Goal: Information Seeking & Learning: Learn about a topic

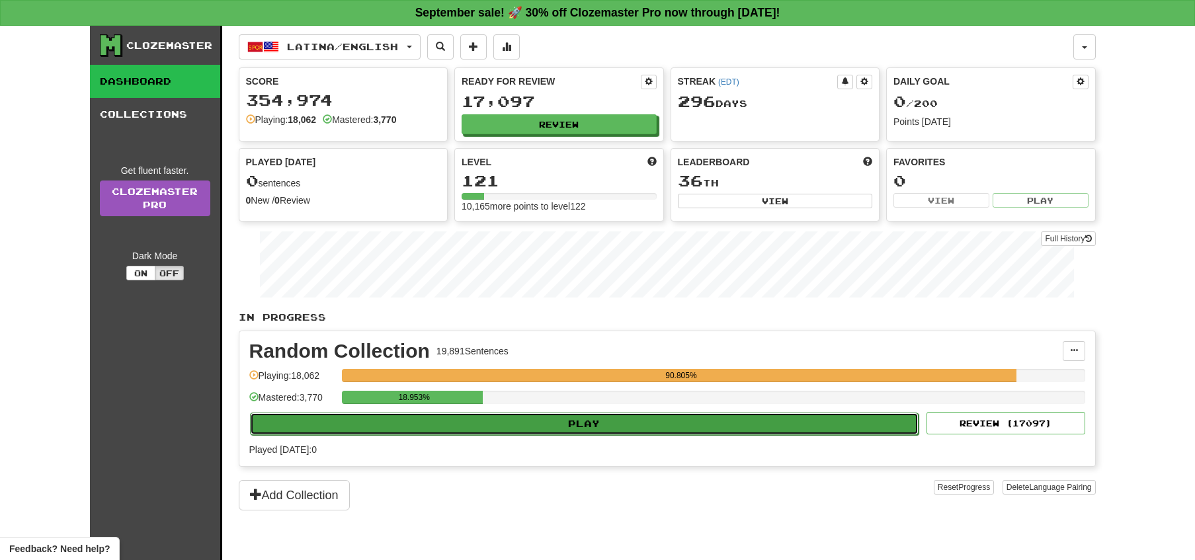
click at [635, 424] on button "Play" at bounding box center [584, 424] width 669 height 22
select select "**"
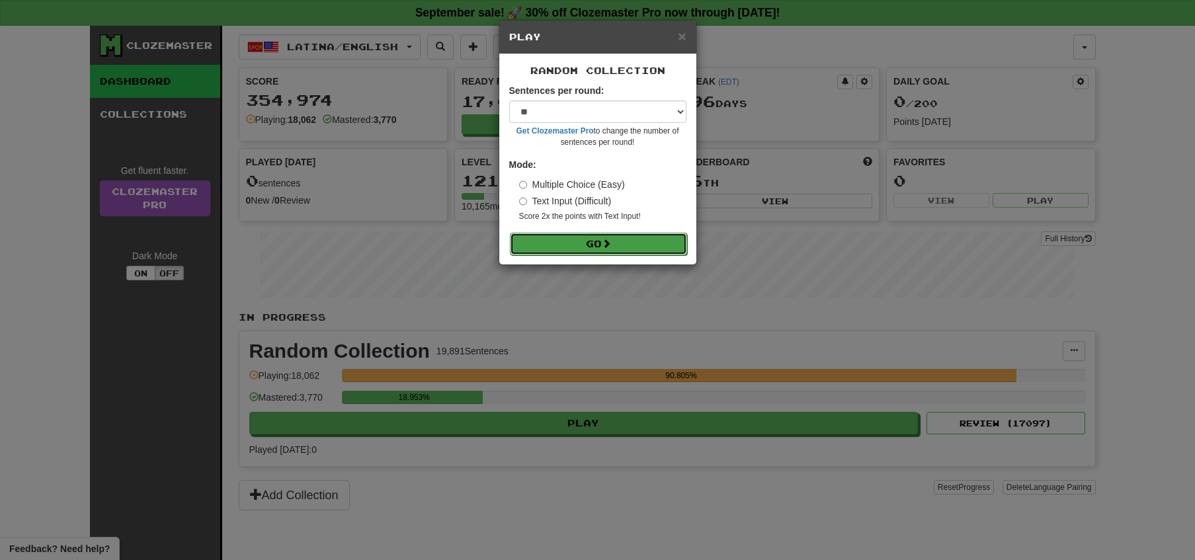
click at [604, 241] on button "Go" at bounding box center [598, 244] width 177 height 22
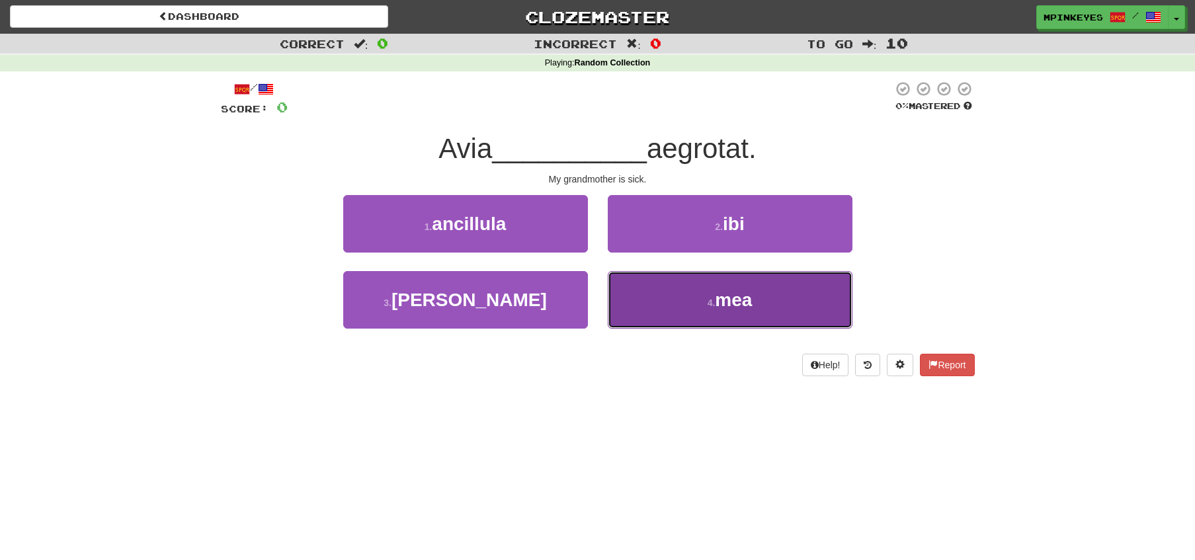
click at [670, 278] on button "4 . mea" at bounding box center [730, 300] width 245 height 58
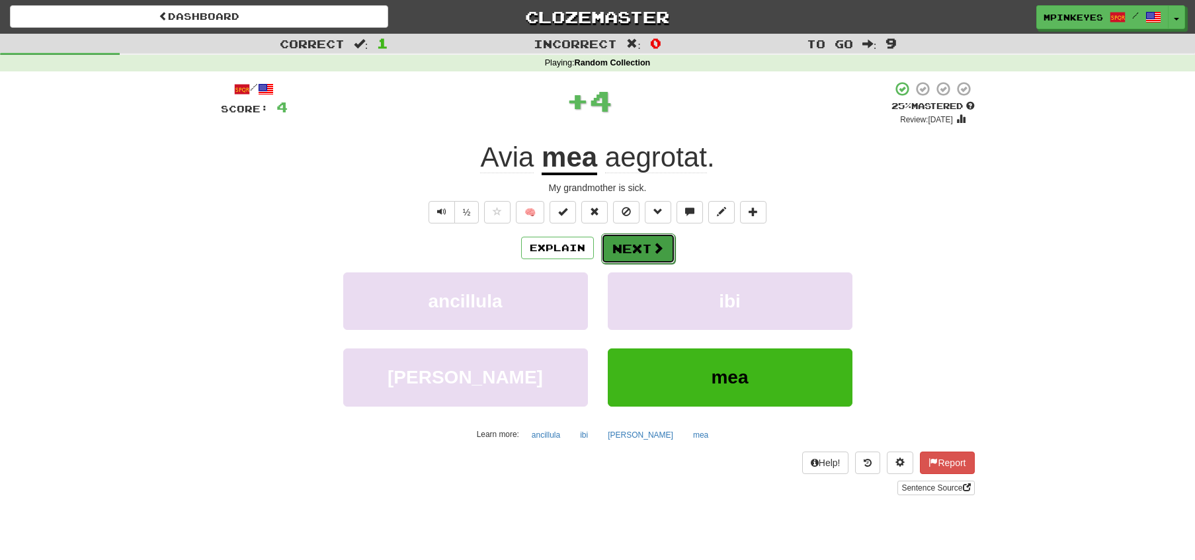
click at [630, 243] on button "Next" at bounding box center [638, 248] width 74 height 30
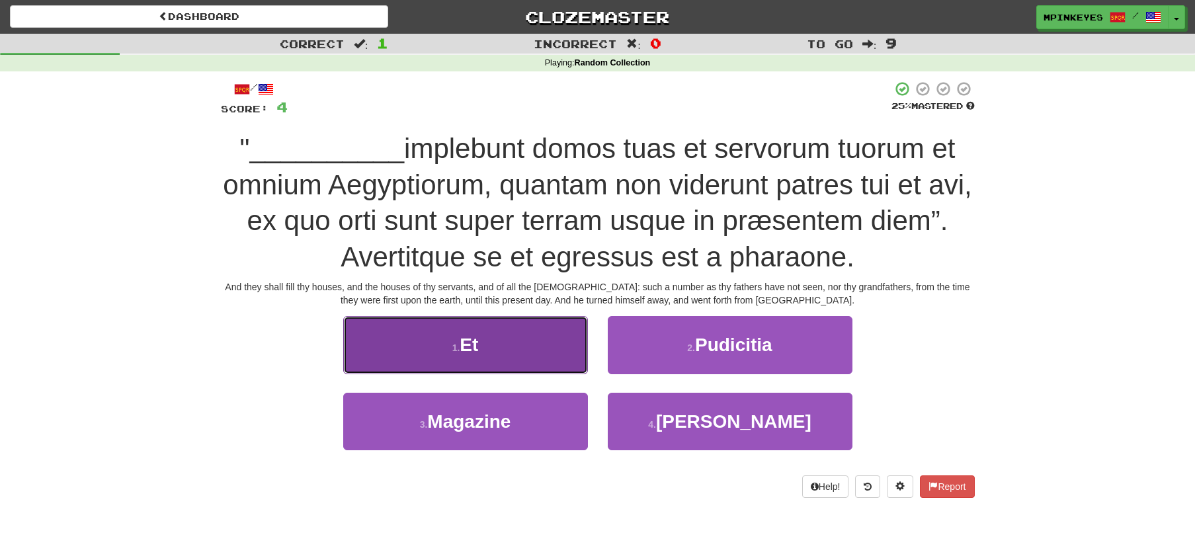
click at [491, 343] on button "1 . Et" at bounding box center [465, 345] width 245 height 58
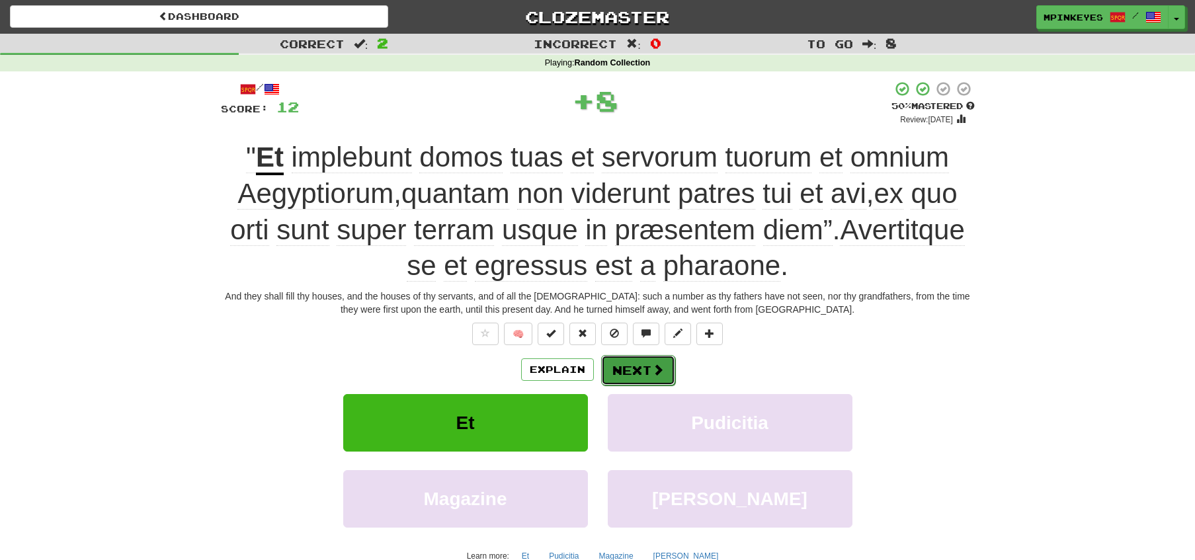
click at [627, 375] on button "Next" at bounding box center [638, 370] width 74 height 30
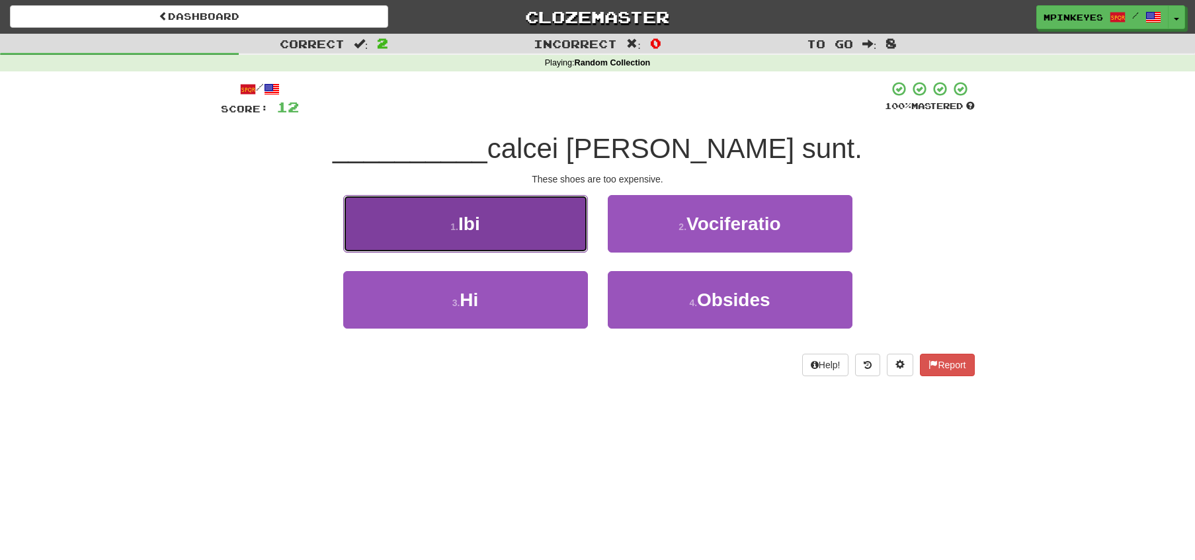
click at [516, 215] on button "1 . Ibi" at bounding box center [465, 224] width 245 height 58
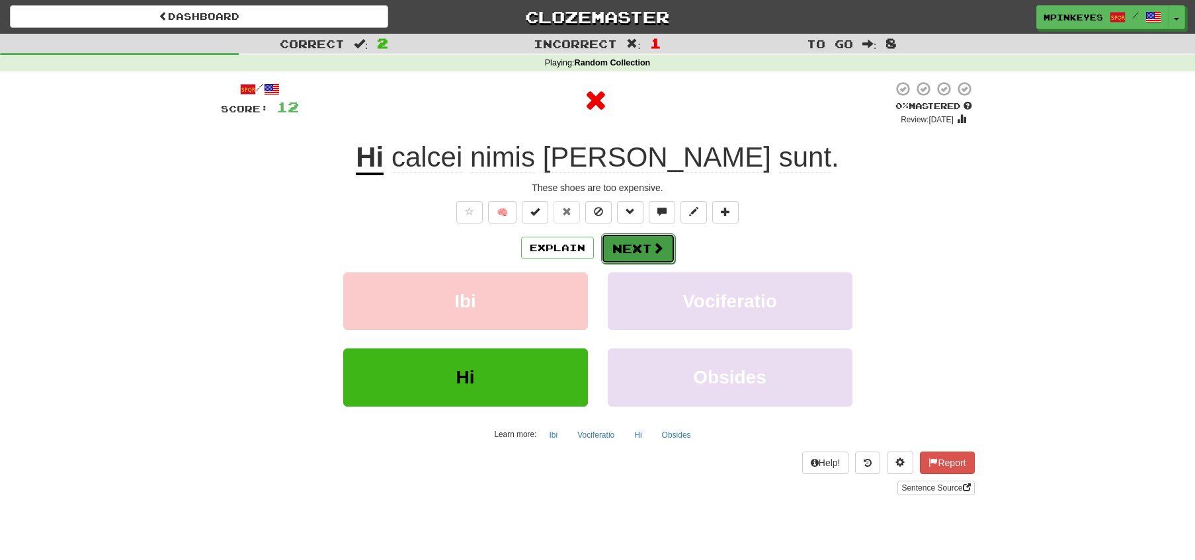
click at [629, 246] on button "Next" at bounding box center [638, 248] width 74 height 30
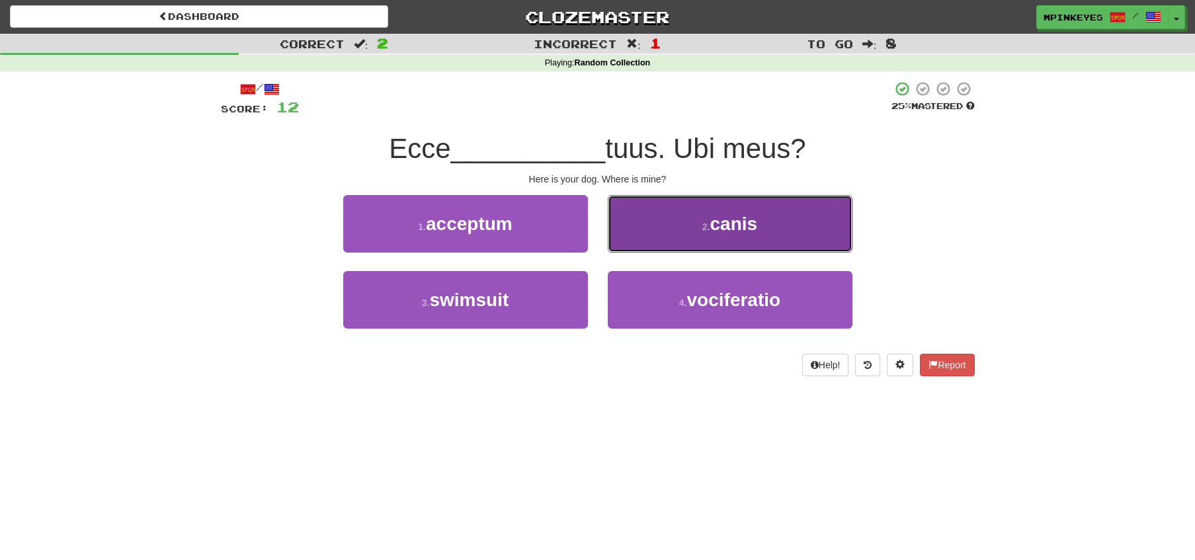
click at [657, 242] on button "2 . canis" at bounding box center [730, 224] width 245 height 58
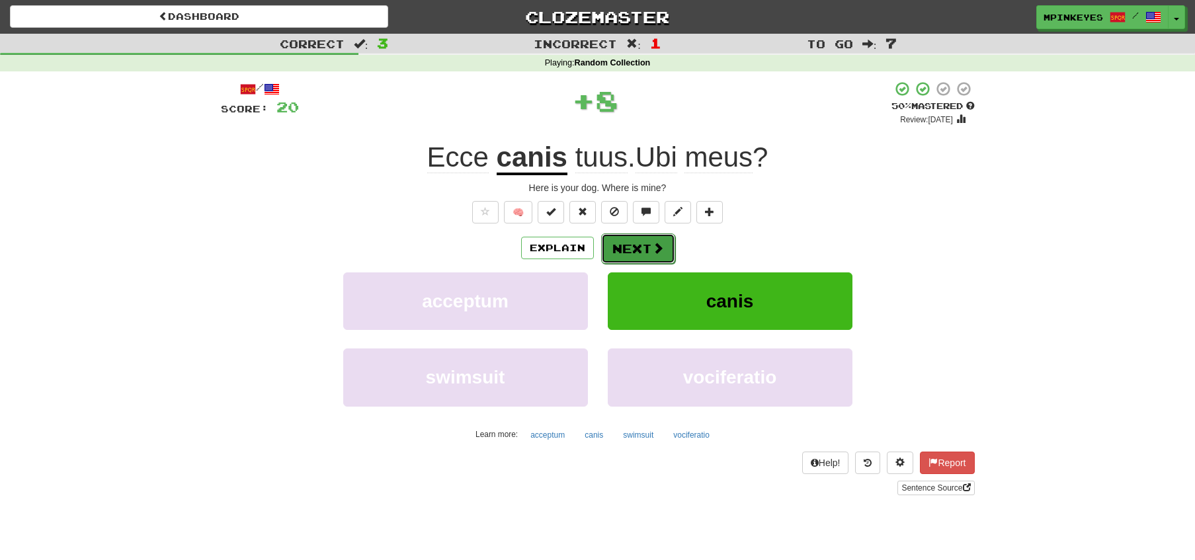
click at [624, 237] on button "Next" at bounding box center [638, 248] width 74 height 30
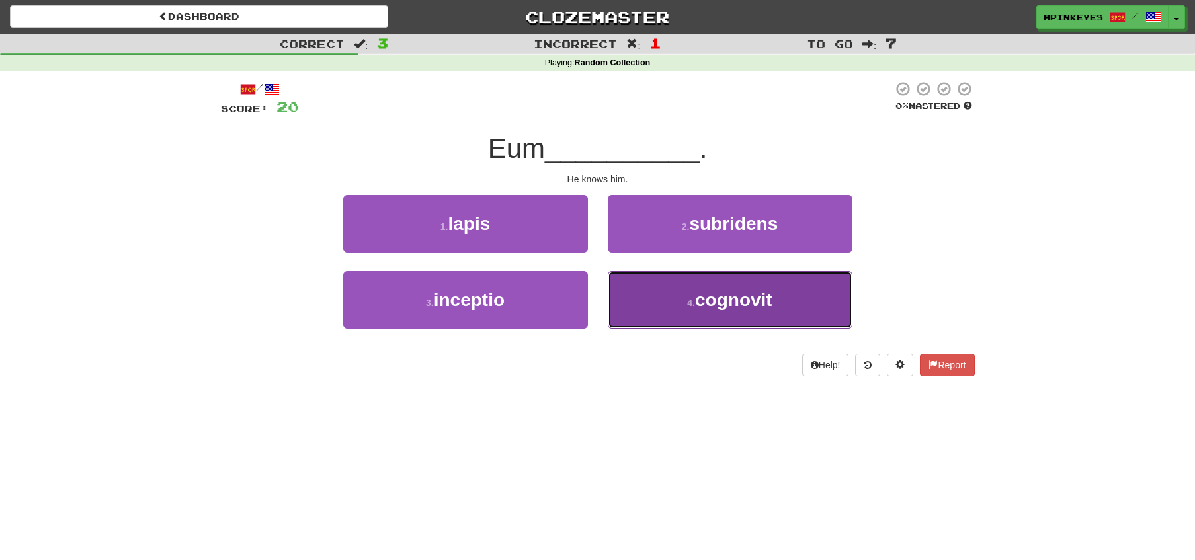
click at [633, 294] on button "4 . cognovit" at bounding box center [730, 300] width 245 height 58
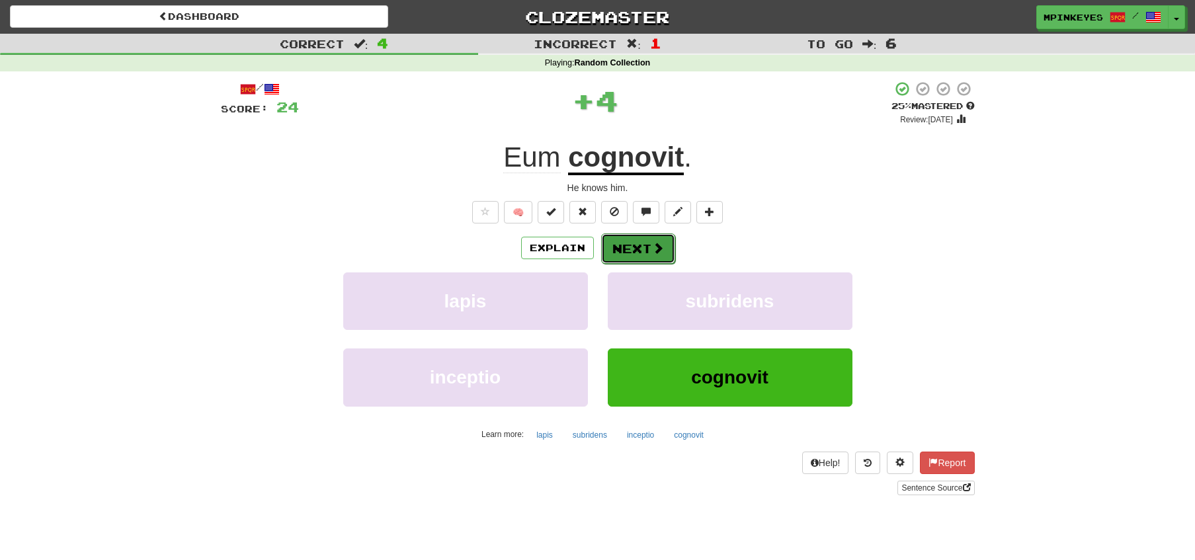
click at [619, 241] on button "Next" at bounding box center [638, 248] width 74 height 30
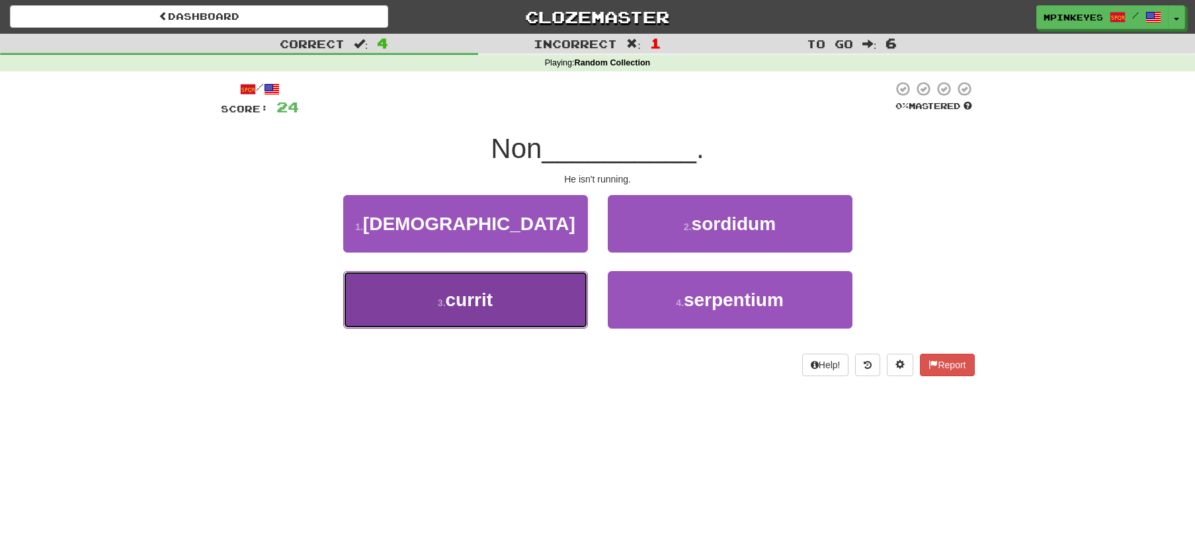
click at [563, 278] on button "3 . currit" at bounding box center [465, 300] width 245 height 58
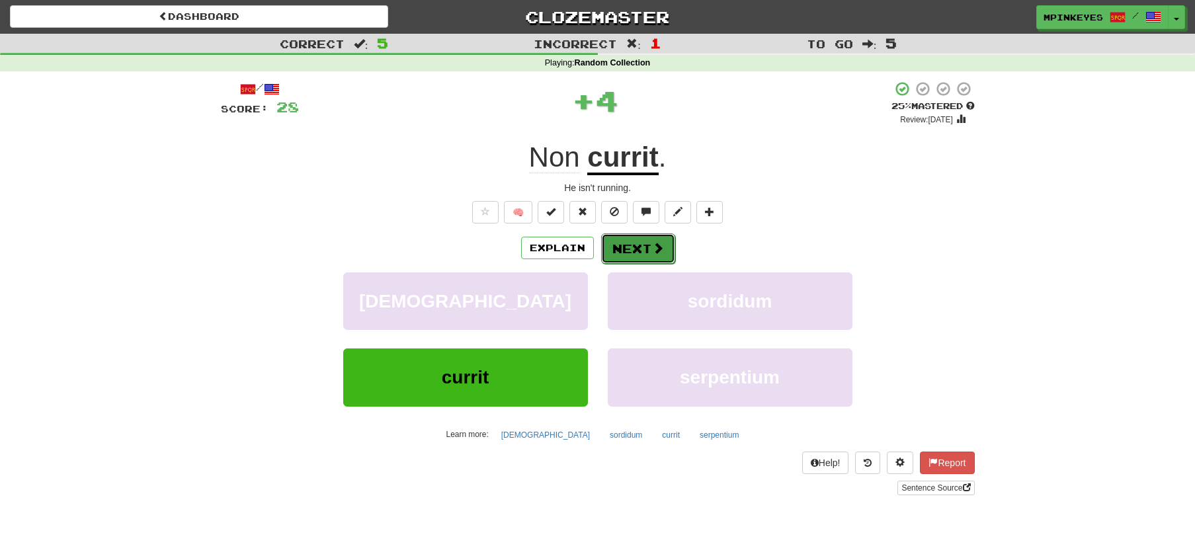
click at [628, 242] on button "Next" at bounding box center [638, 248] width 74 height 30
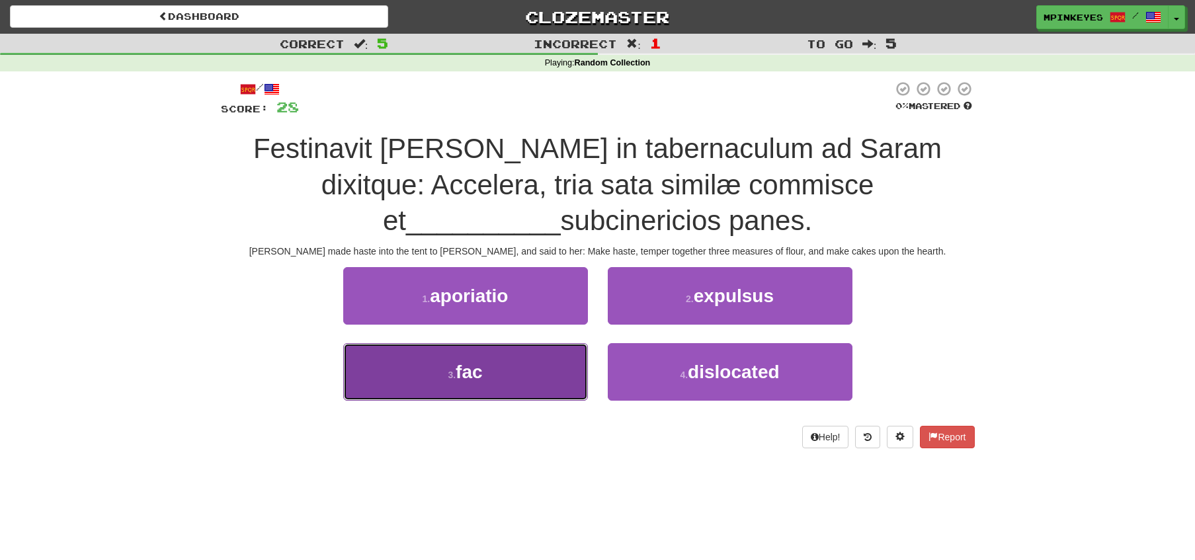
click at [553, 368] on button "3 . fac" at bounding box center [465, 372] width 245 height 58
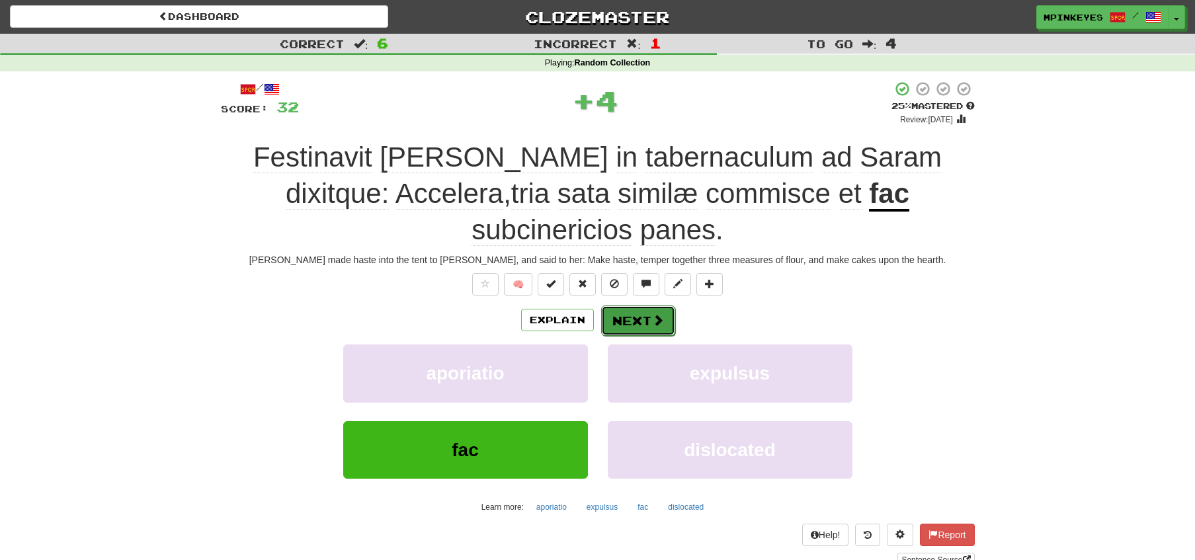
click at [642, 313] on button "Next" at bounding box center [638, 320] width 74 height 30
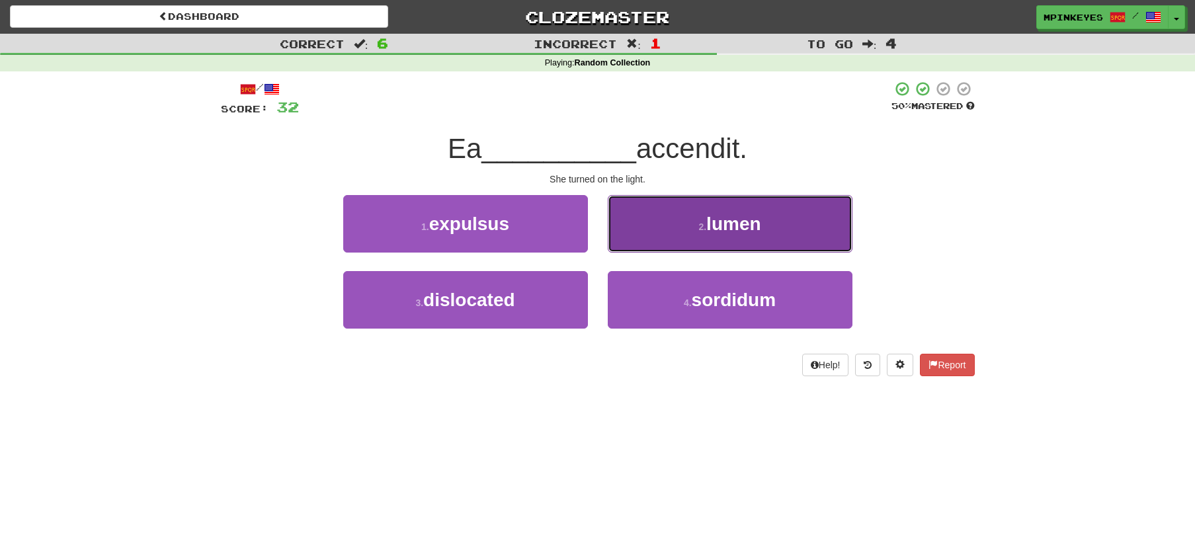
click at [663, 197] on button "2 . lumen" at bounding box center [730, 224] width 245 height 58
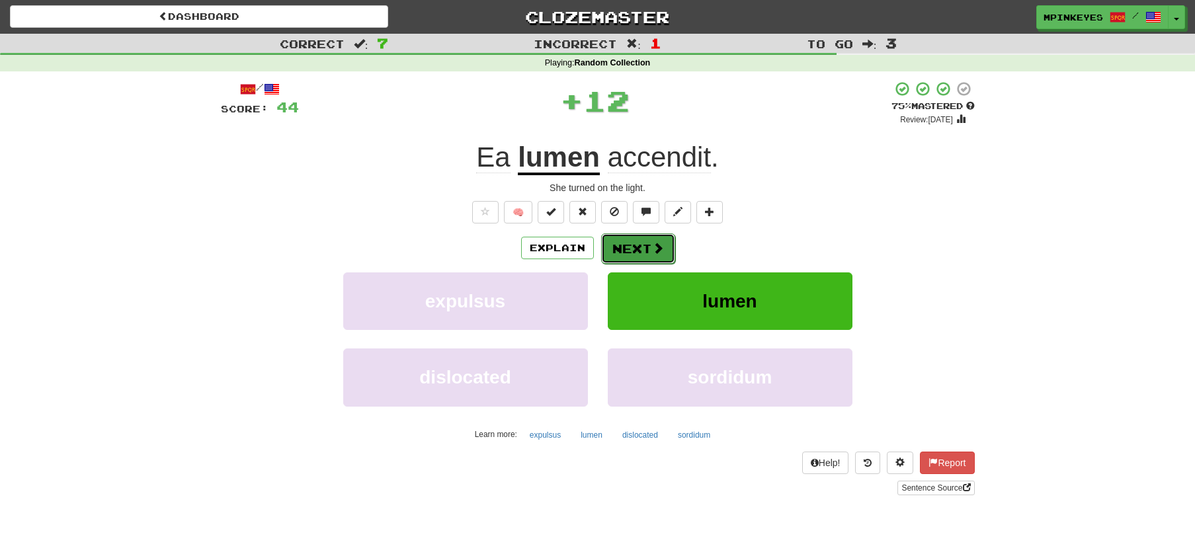
click at [630, 249] on button "Next" at bounding box center [638, 248] width 74 height 30
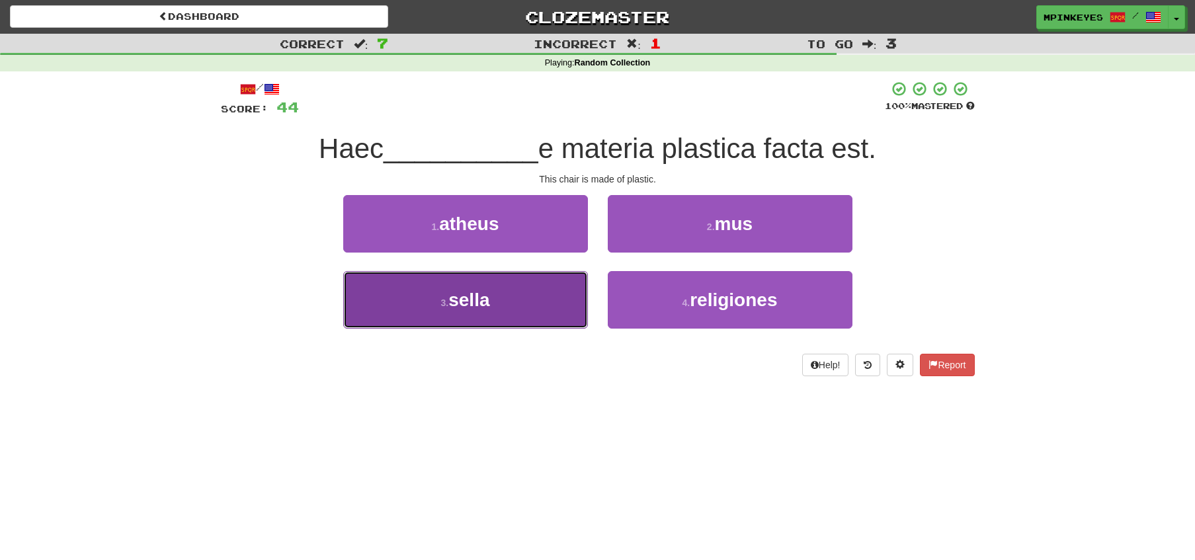
click at [554, 288] on button "3 . sella" at bounding box center [465, 300] width 245 height 58
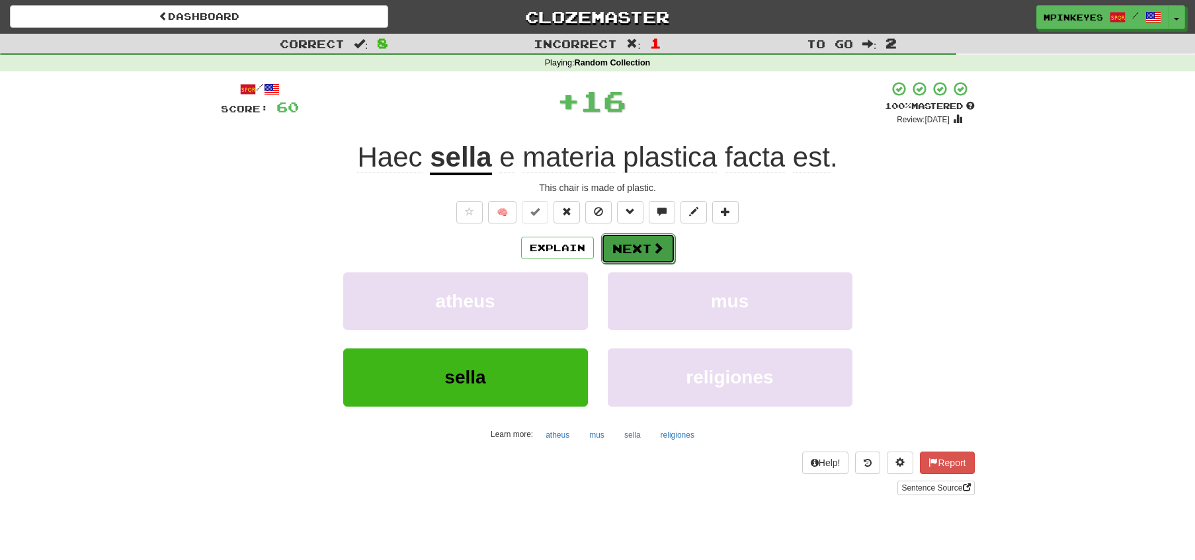
click at [638, 245] on button "Next" at bounding box center [638, 248] width 74 height 30
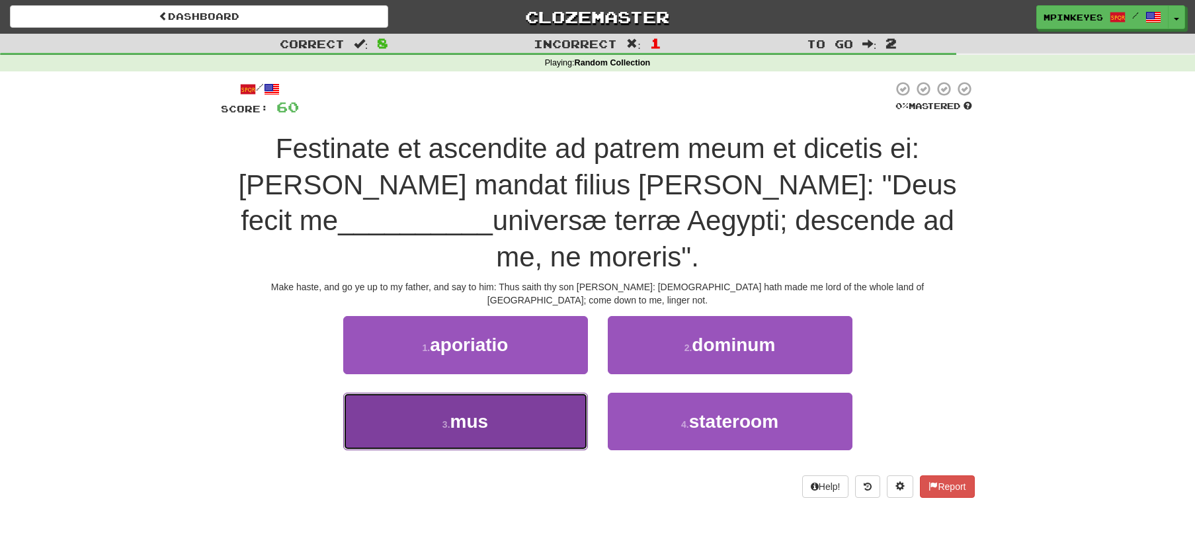
click at [561, 393] on button "3 . mus" at bounding box center [465, 422] width 245 height 58
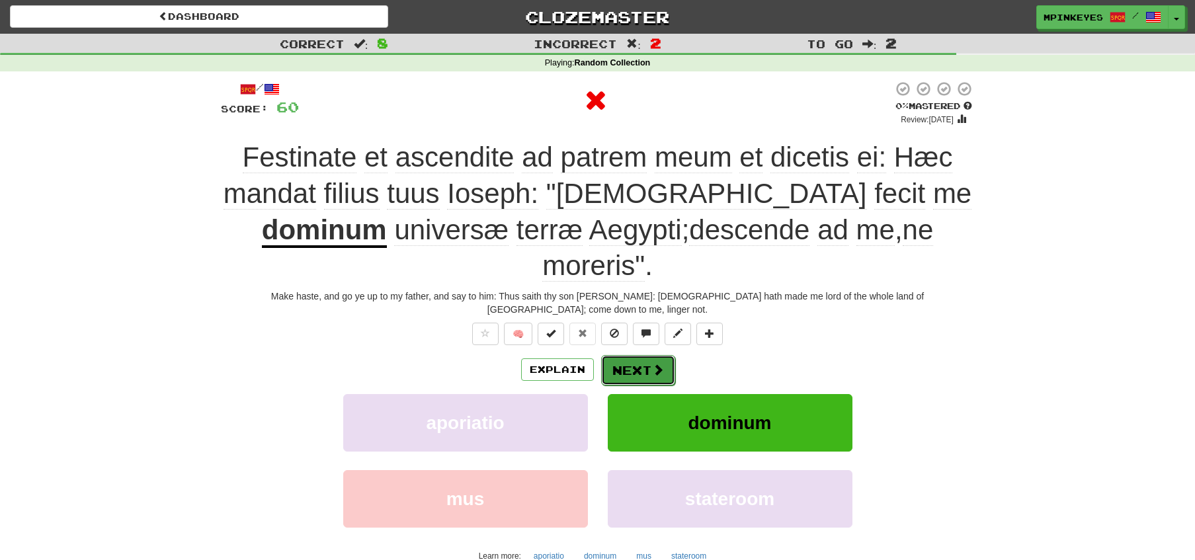
click at [620, 355] on button "Next" at bounding box center [638, 370] width 74 height 30
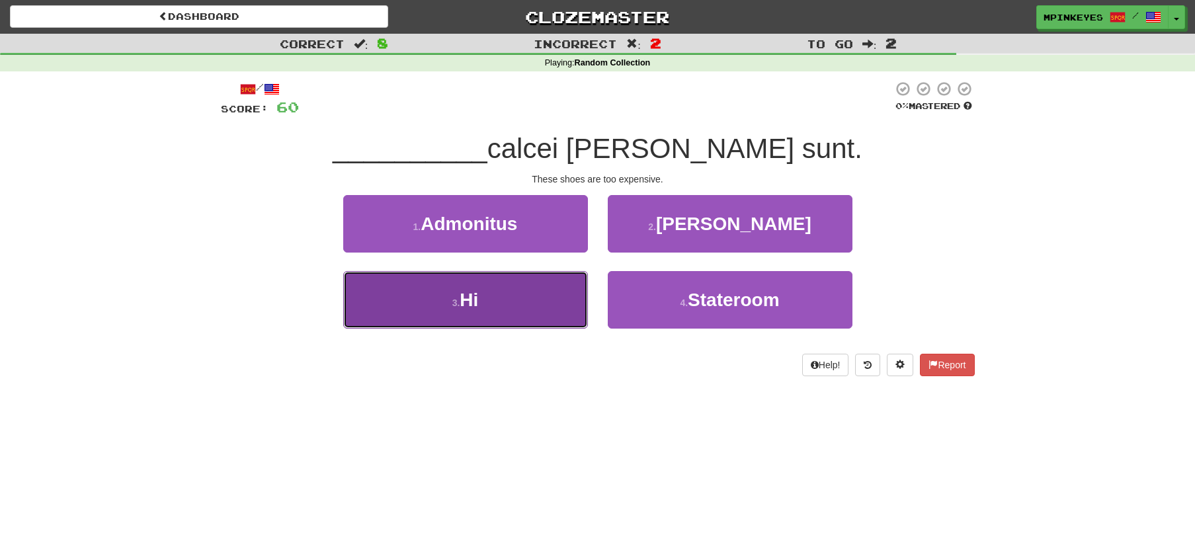
click at [537, 305] on button "3 . Hi" at bounding box center [465, 300] width 245 height 58
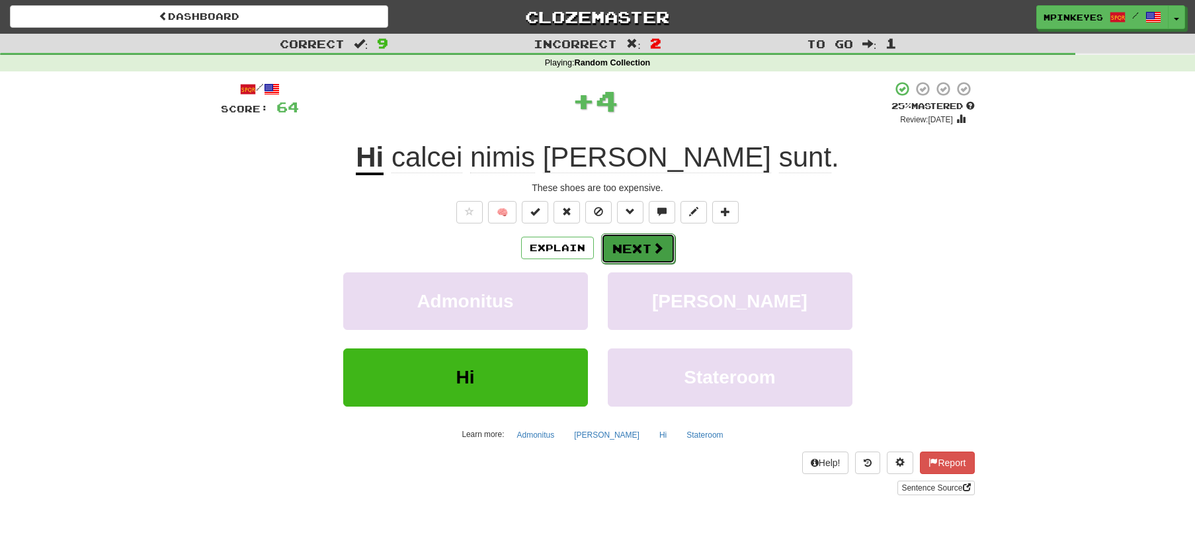
click at [622, 255] on button "Next" at bounding box center [638, 248] width 74 height 30
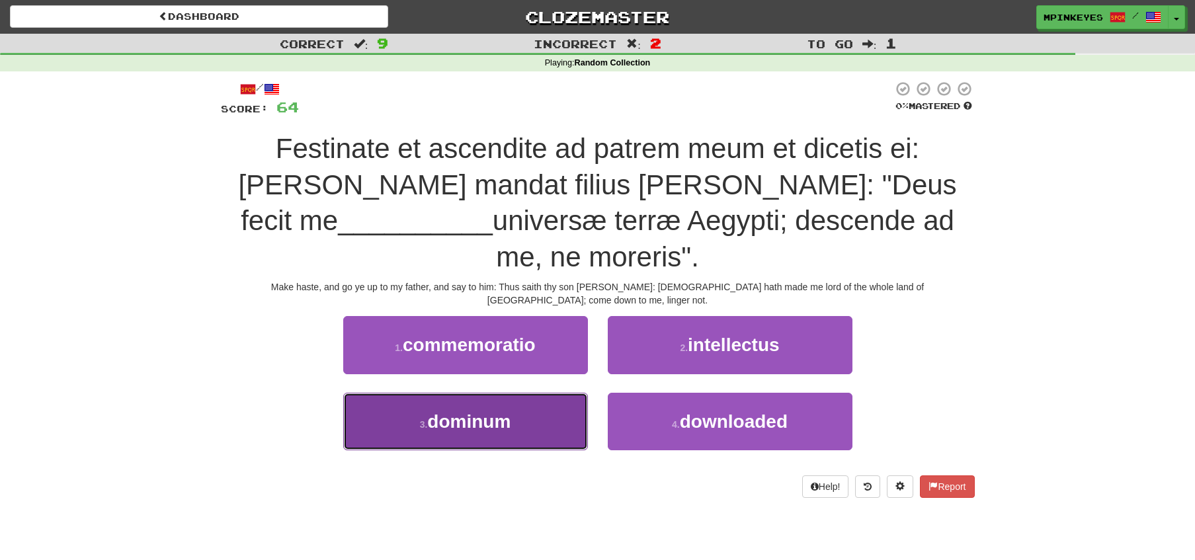
click at [528, 393] on button "3 . dominum" at bounding box center [465, 422] width 245 height 58
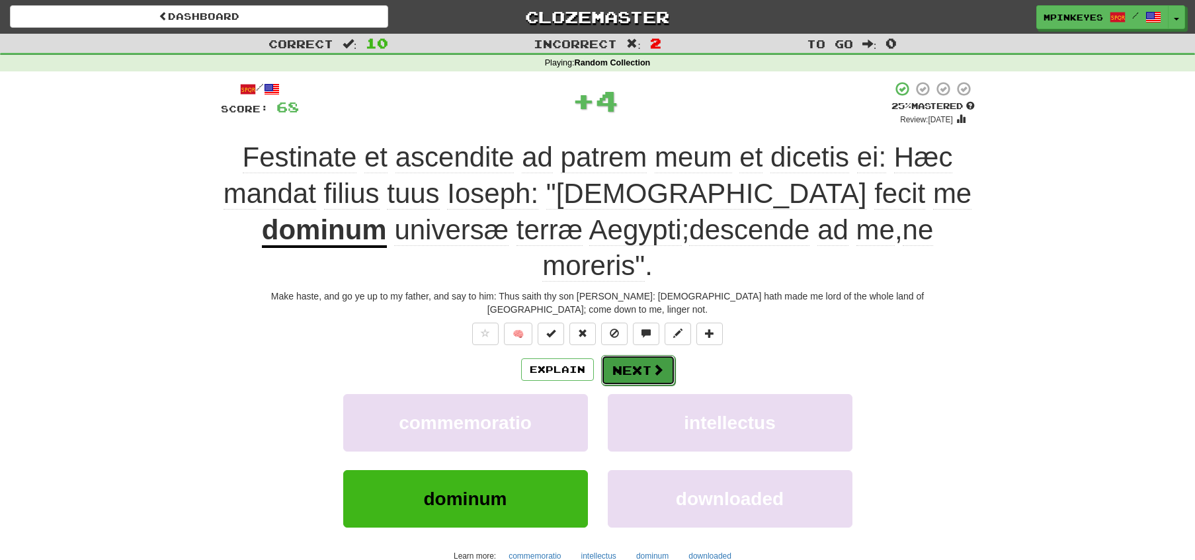
click at [619, 355] on button "Next" at bounding box center [638, 370] width 74 height 30
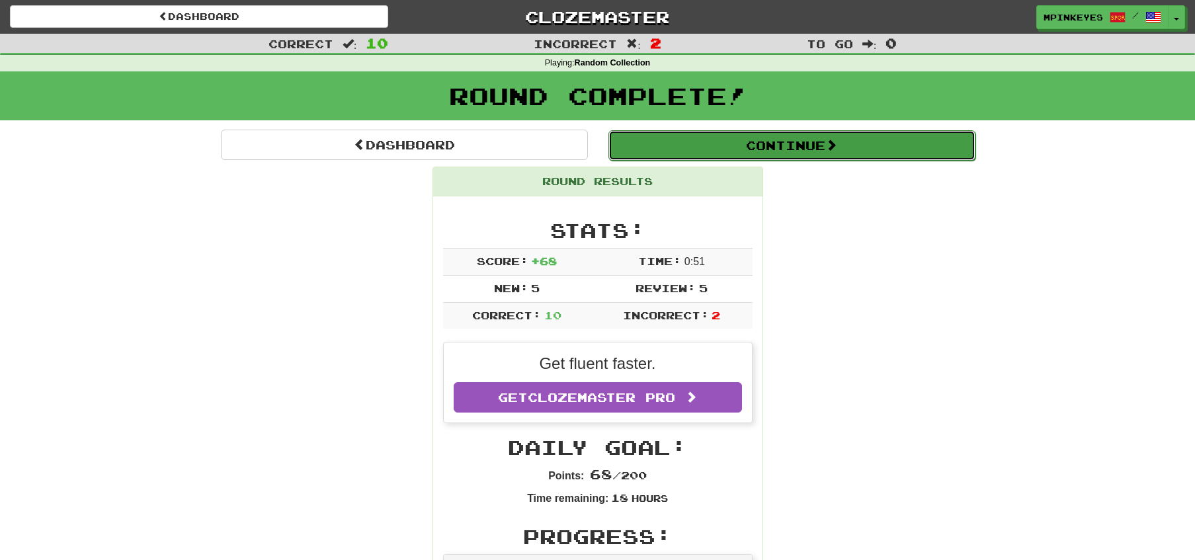
click at [703, 149] on button "Continue" at bounding box center [791, 145] width 367 height 30
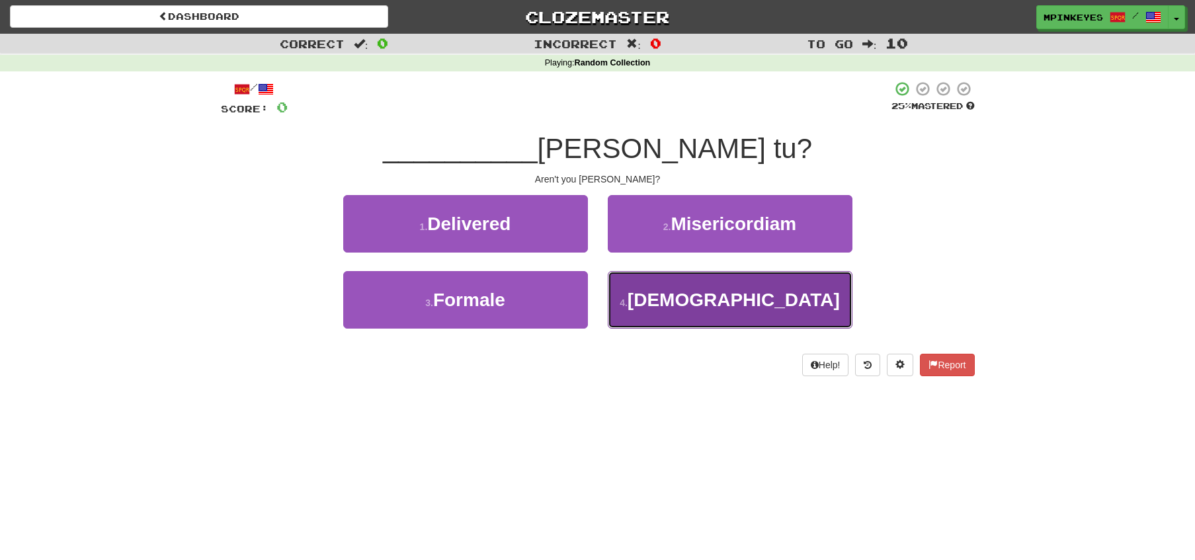
click at [651, 300] on button "4 . Nonne" at bounding box center [730, 300] width 245 height 58
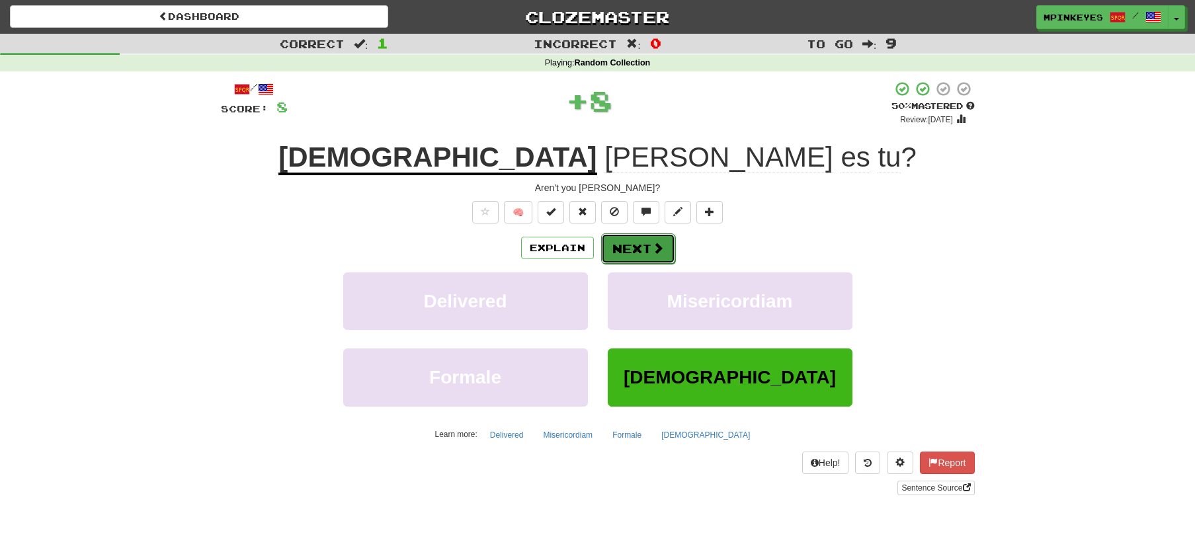
click at [622, 253] on button "Next" at bounding box center [638, 248] width 74 height 30
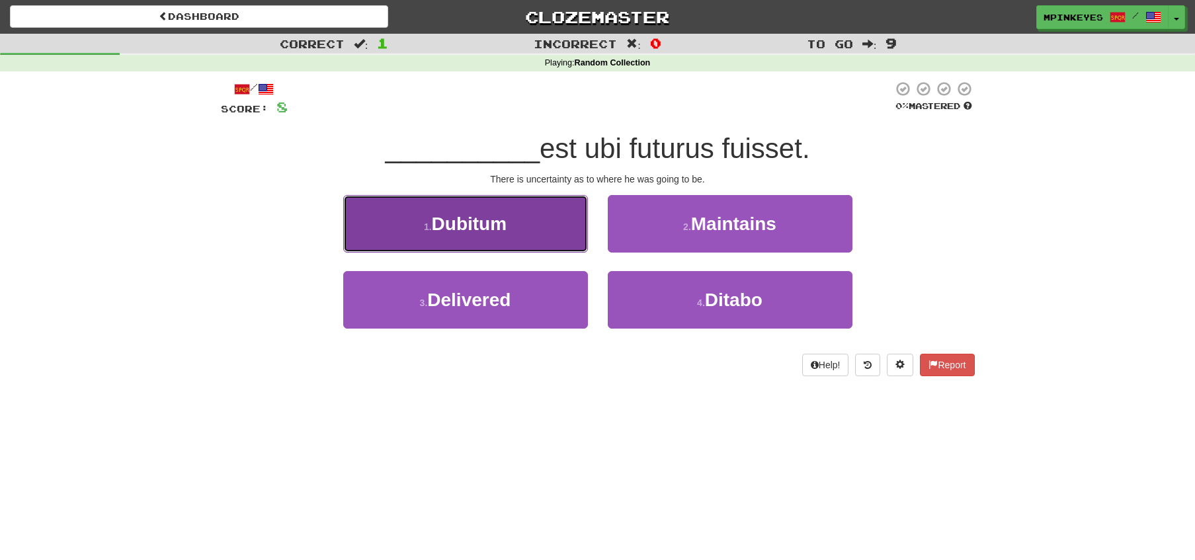
click at [548, 206] on button "1 . Dubitum" at bounding box center [465, 224] width 245 height 58
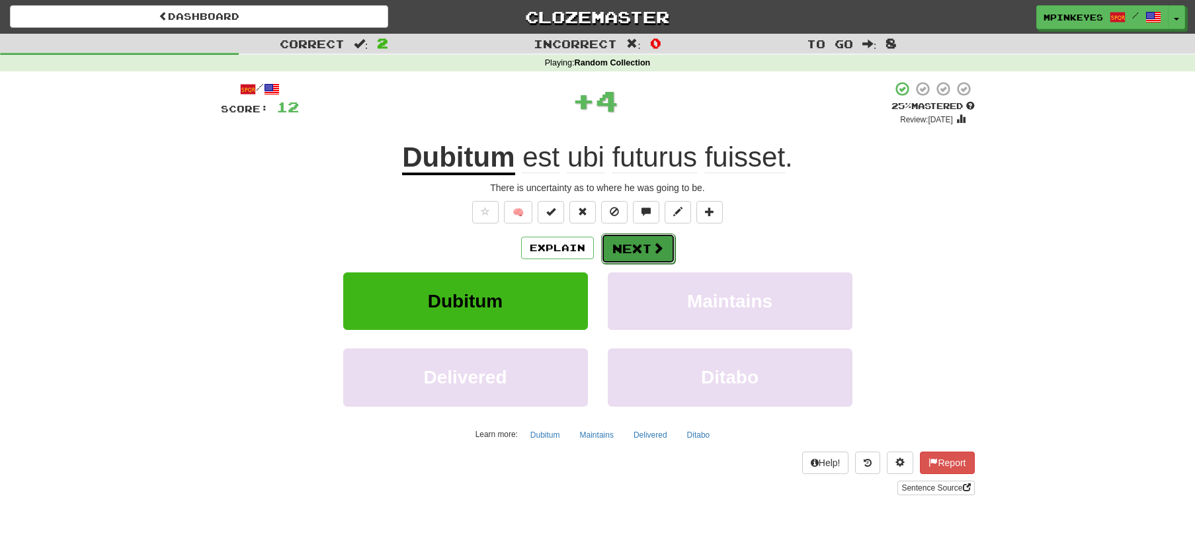
click at [639, 243] on button "Next" at bounding box center [638, 248] width 74 height 30
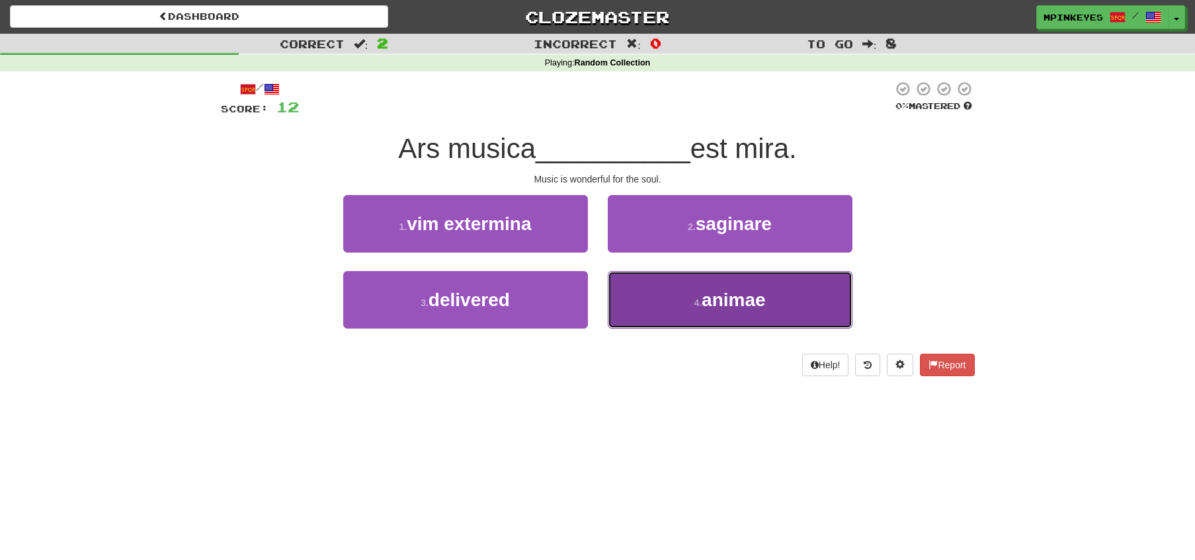
click at [641, 274] on button "4 . animae" at bounding box center [730, 300] width 245 height 58
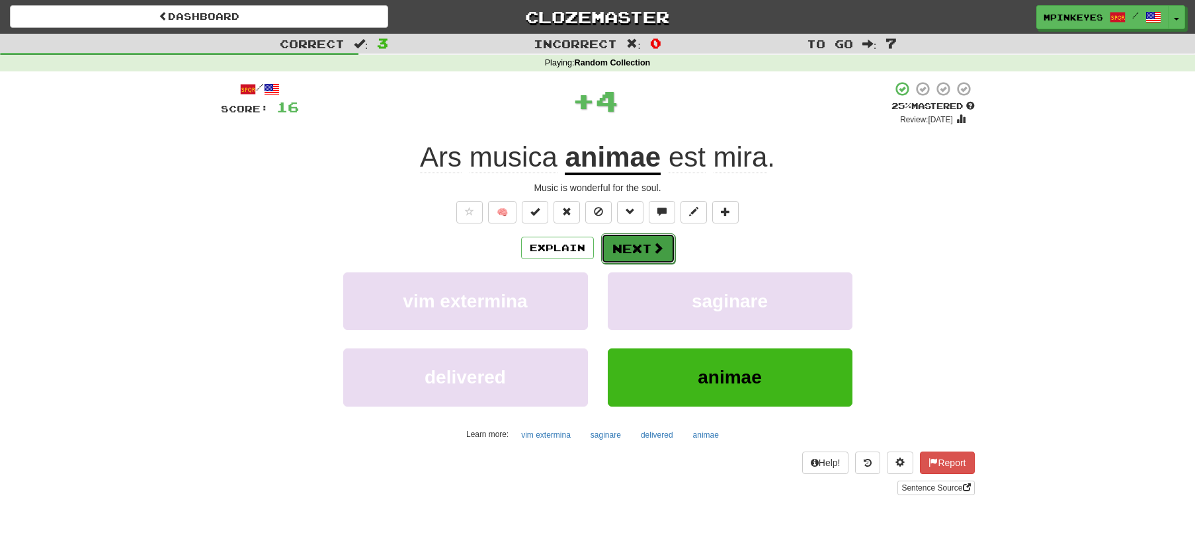
click at [629, 245] on button "Next" at bounding box center [638, 248] width 74 height 30
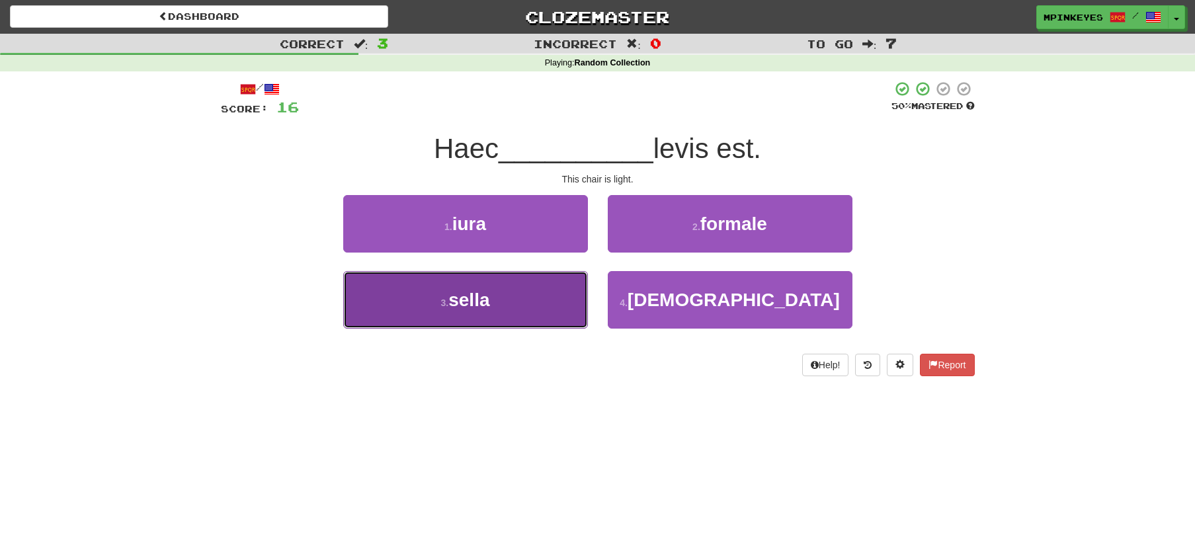
click at [566, 303] on button "3 . sella" at bounding box center [465, 300] width 245 height 58
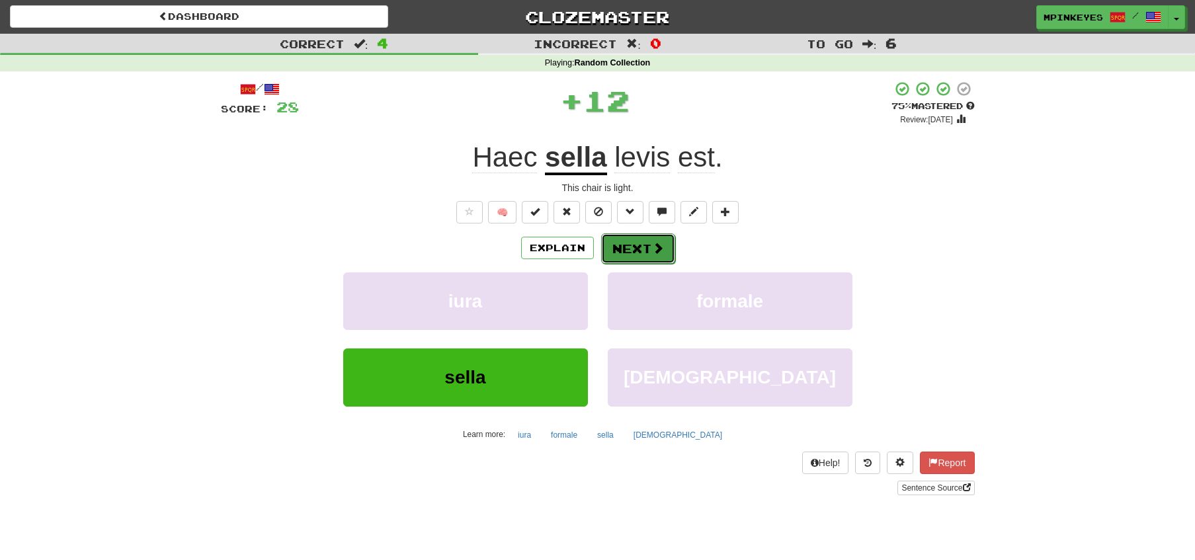
click at [649, 256] on button "Next" at bounding box center [638, 248] width 74 height 30
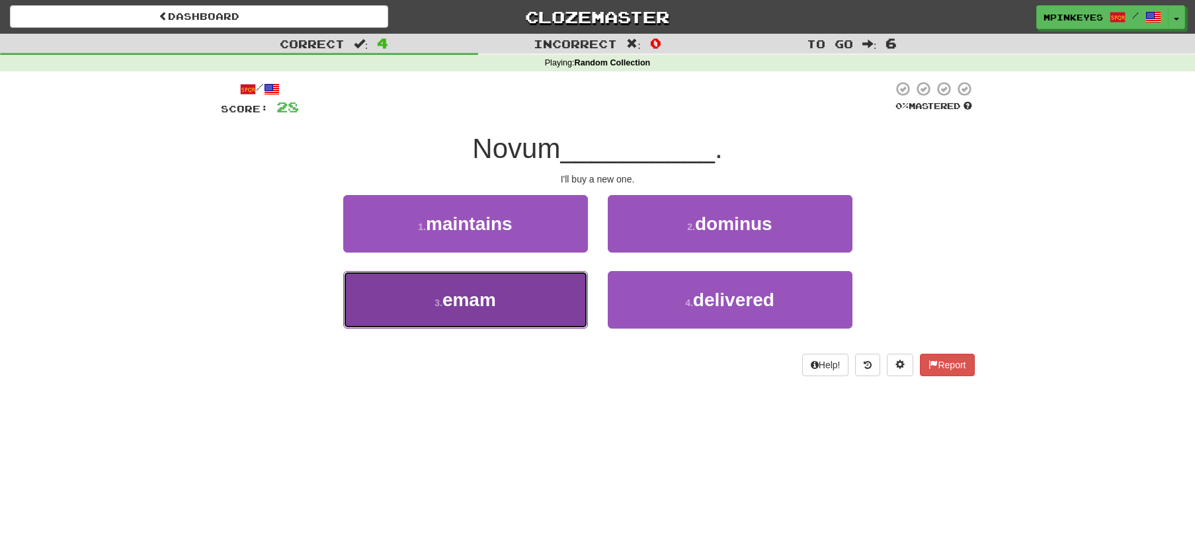
click at [557, 317] on button "3 . emam" at bounding box center [465, 300] width 245 height 58
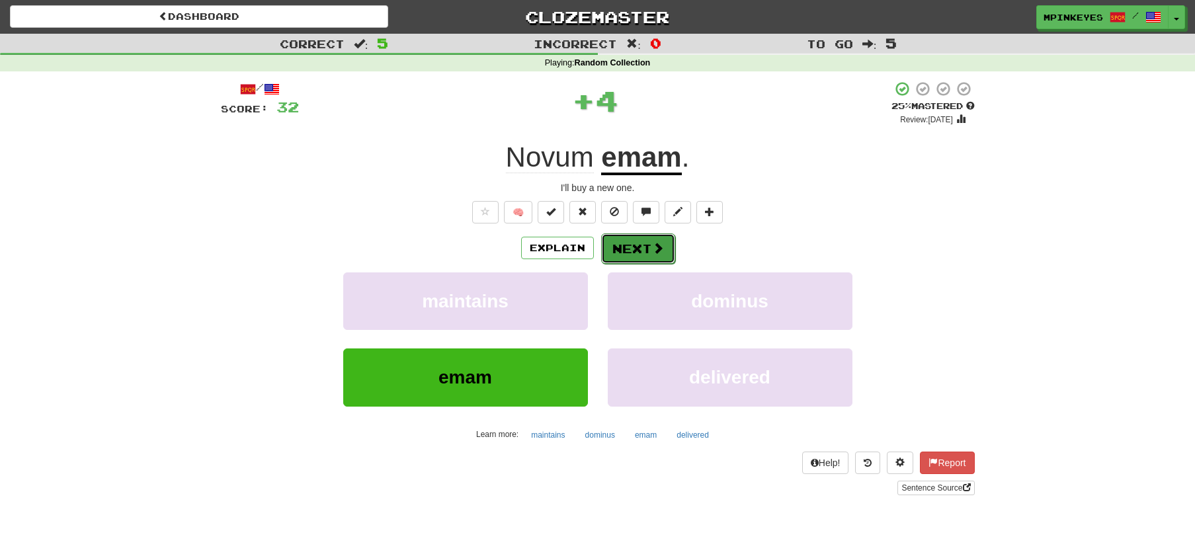
click at [654, 254] on span at bounding box center [658, 248] width 12 height 12
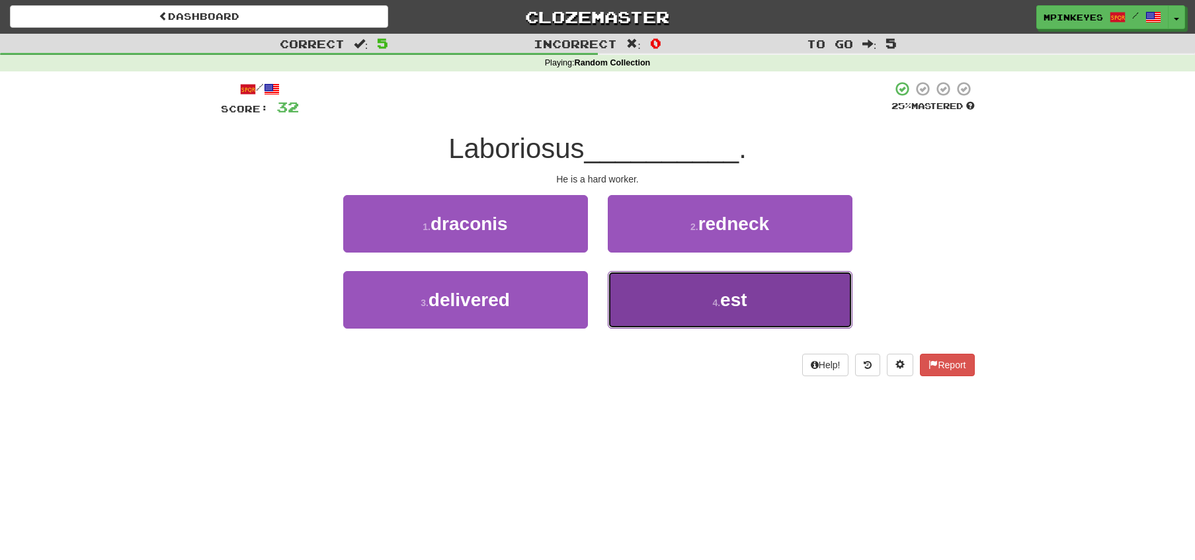
click at [628, 307] on button "4 . est" at bounding box center [730, 300] width 245 height 58
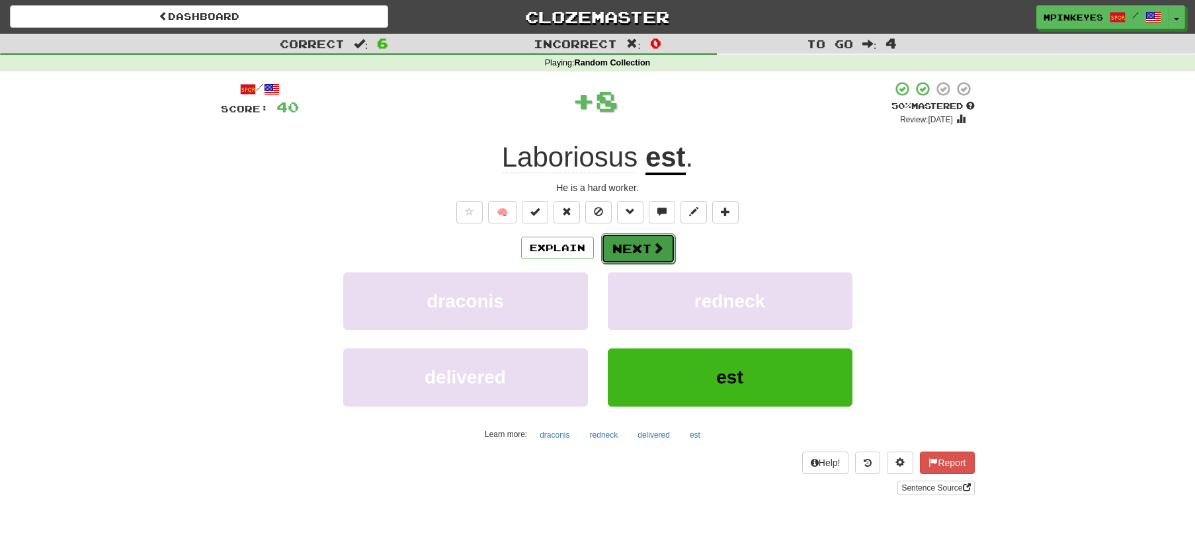
click at [633, 258] on button "Next" at bounding box center [638, 248] width 74 height 30
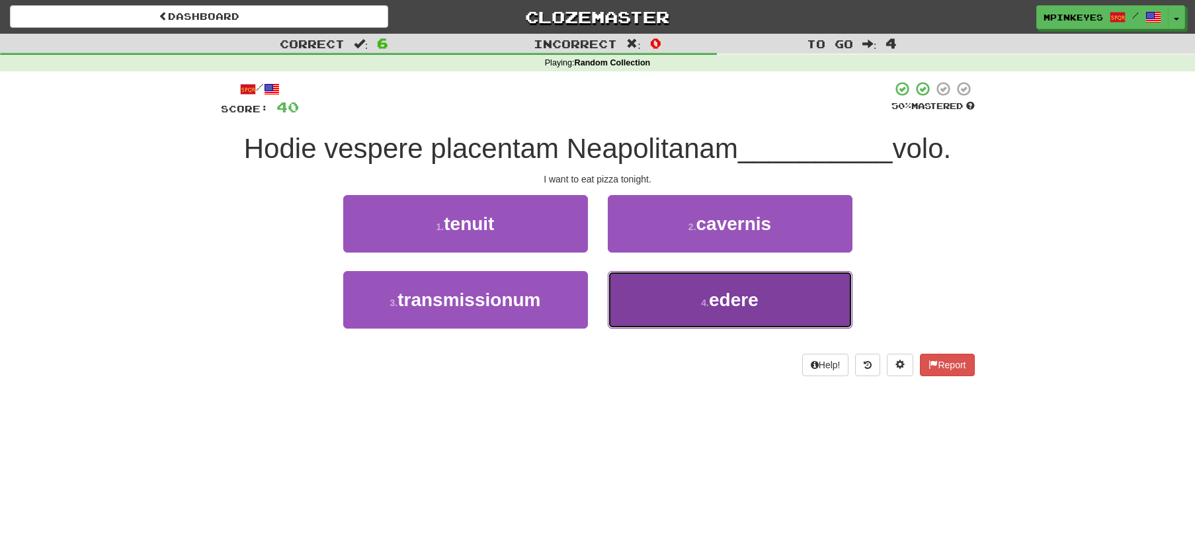
click at [624, 307] on button "4 . edere" at bounding box center [730, 300] width 245 height 58
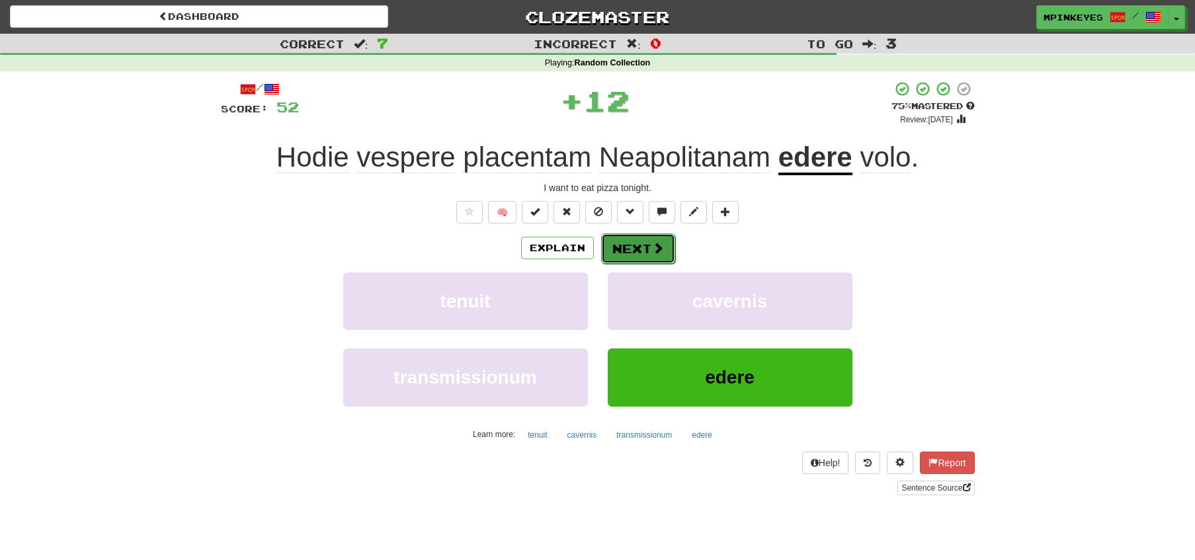
click at [613, 258] on button "Next" at bounding box center [638, 248] width 74 height 30
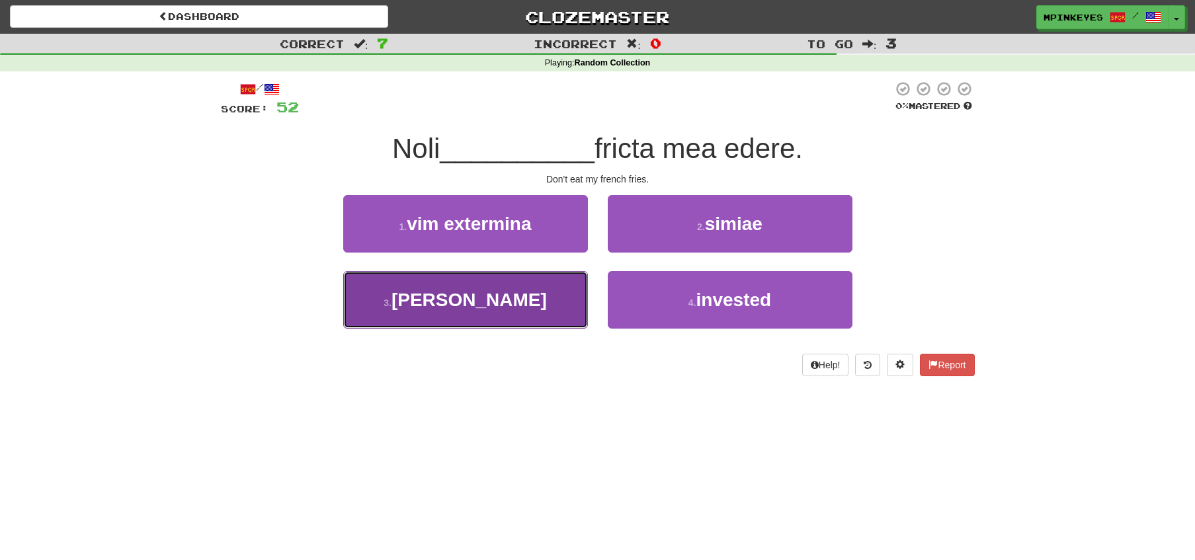
click at [567, 313] on button "3 . poma" at bounding box center [465, 300] width 245 height 58
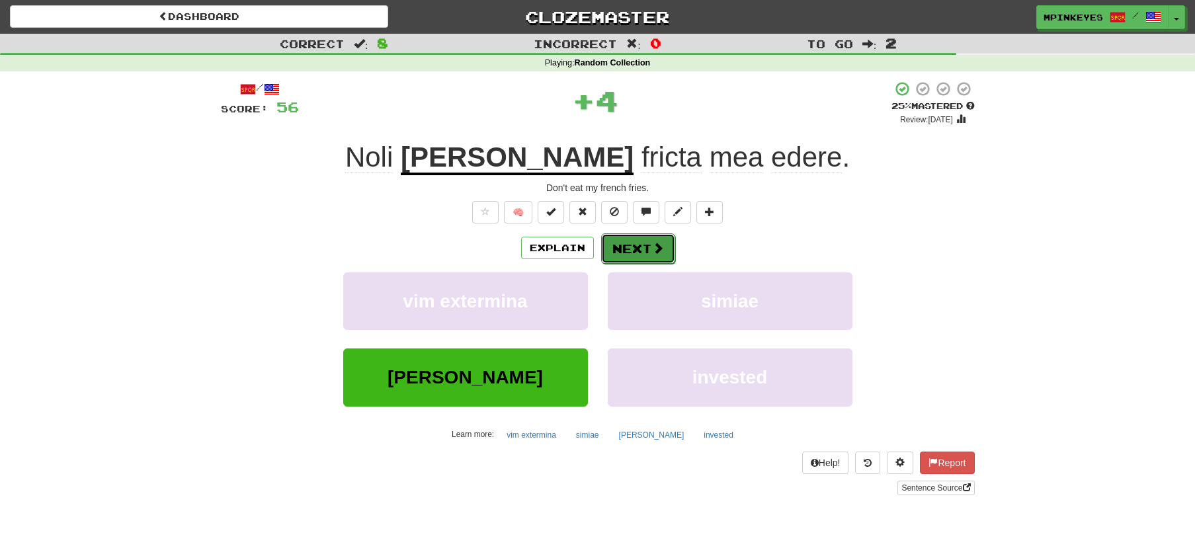
click at [646, 247] on button "Next" at bounding box center [638, 248] width 74 height 30
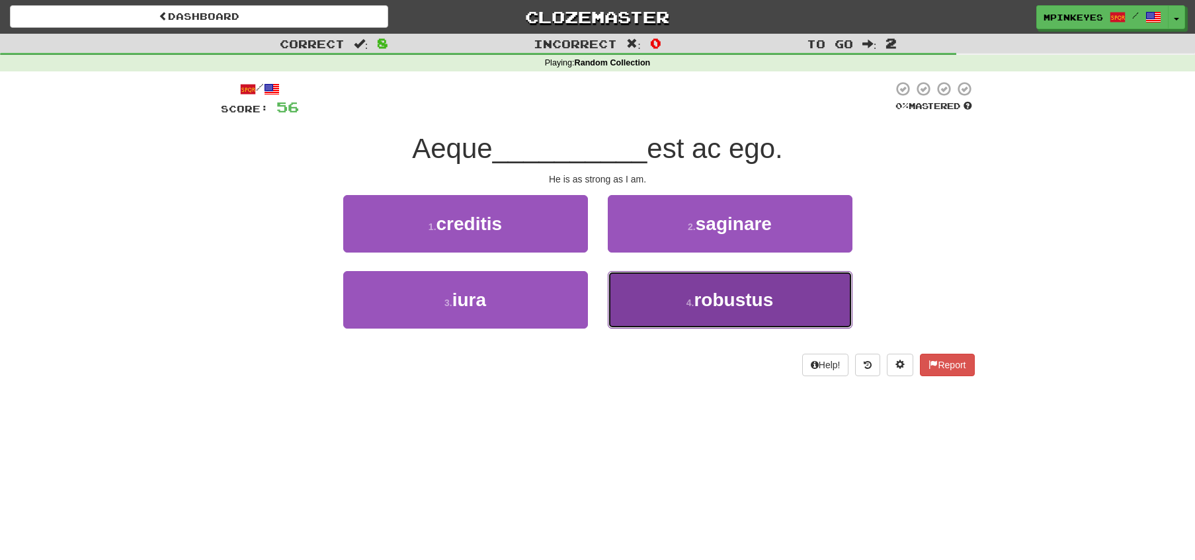
click at [637, 299] on button "4 . robustus" at bounding box center [730, 300] width 245 height 58
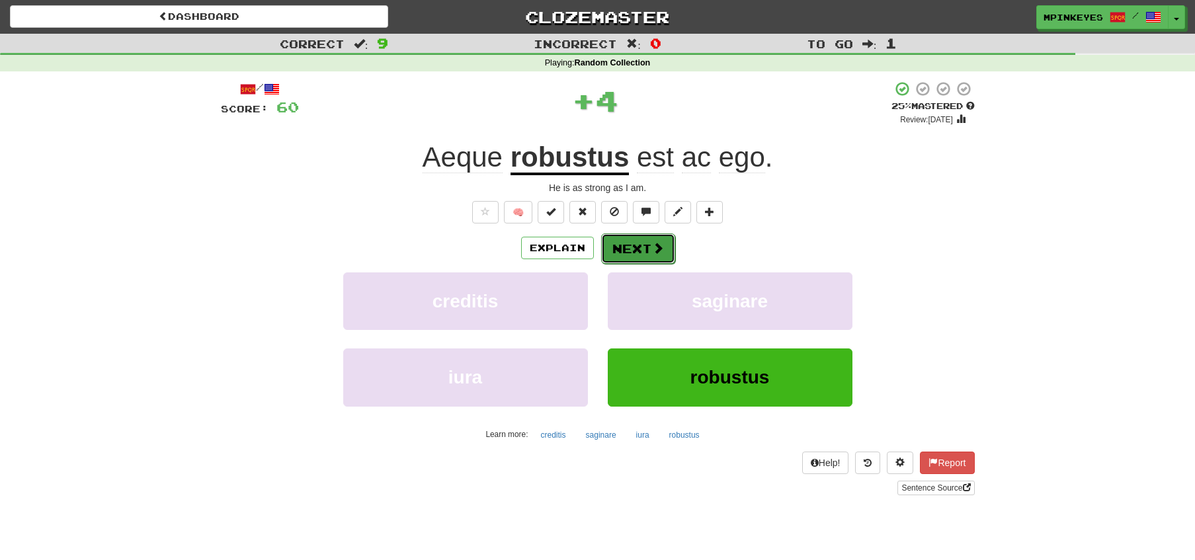
click at [619, 257] on button "Next" at bounding box center [638, 248] width 74 height 30
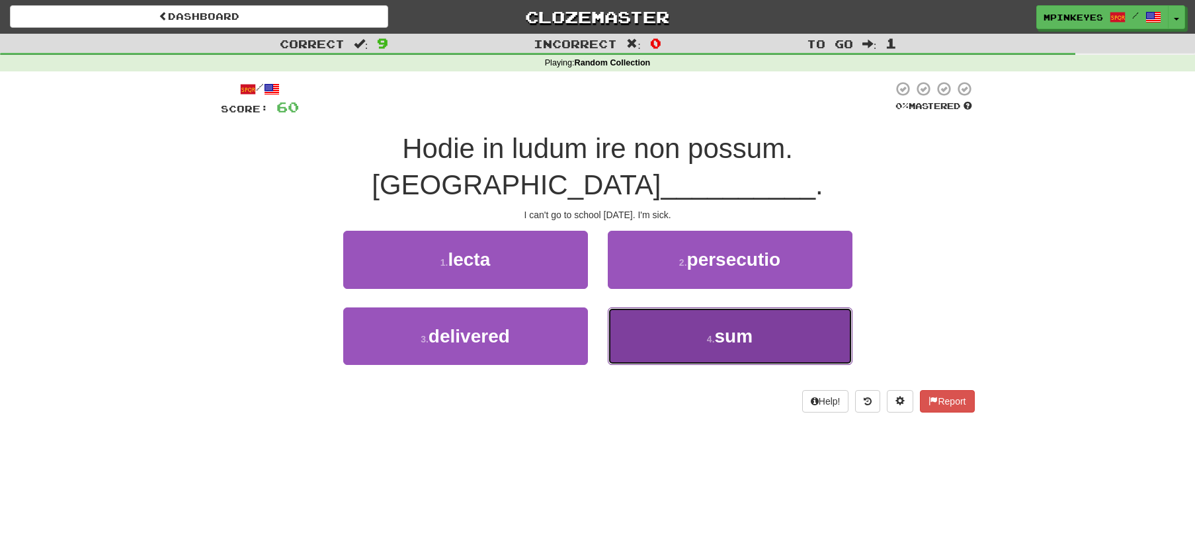
click at [659, 313] on button "4 . sum" at bounding box center [730, 336] width 245 height 58
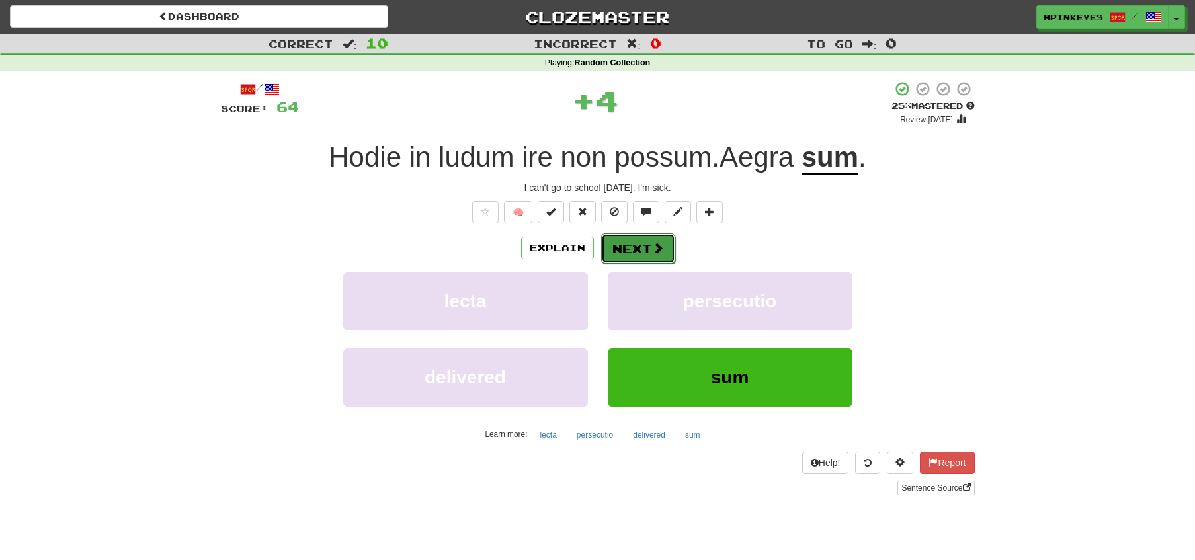
click at [637, 255] on button "Next" at bounding box center [638, 248] width 74 height 30
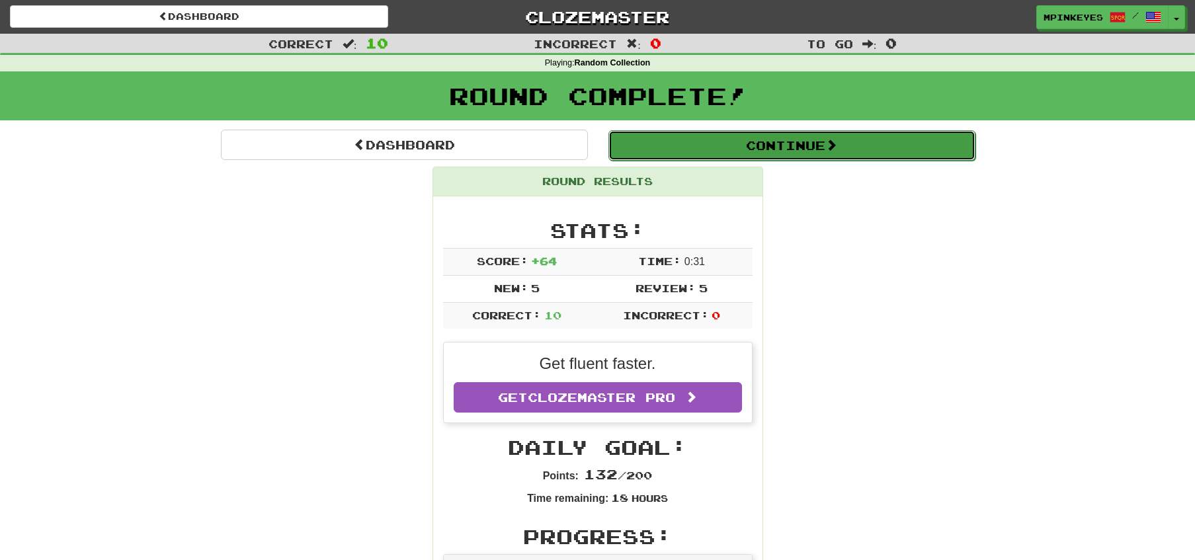
click at [678, 146] on button "Continue" at bounding box center [791, 145] width 367 height 30
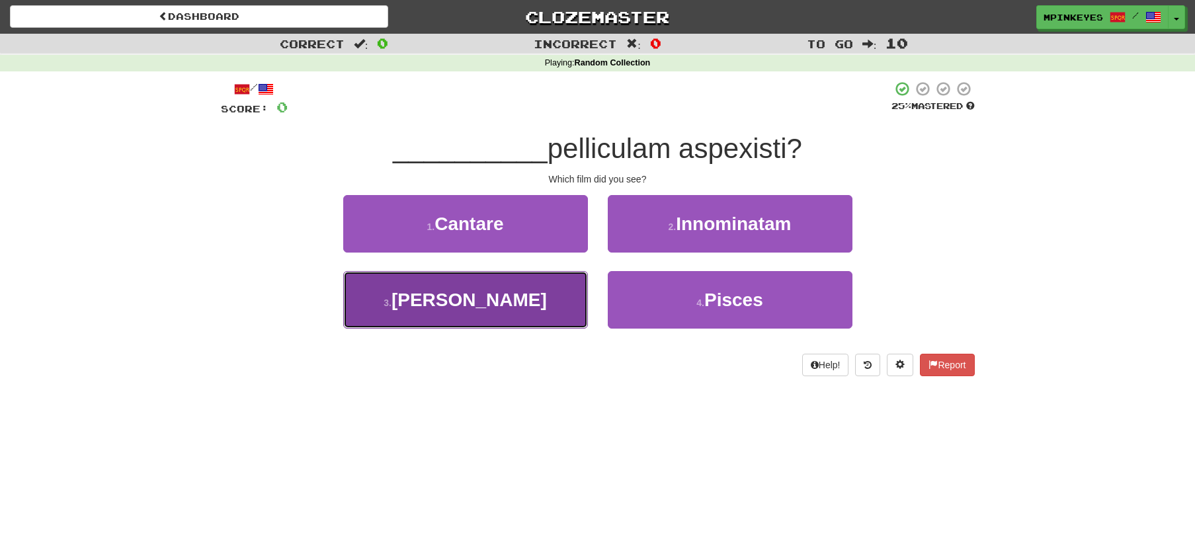
click at [555, 311] on button "3 . Quam" at bounding box center [465, 300] width 245 height 58
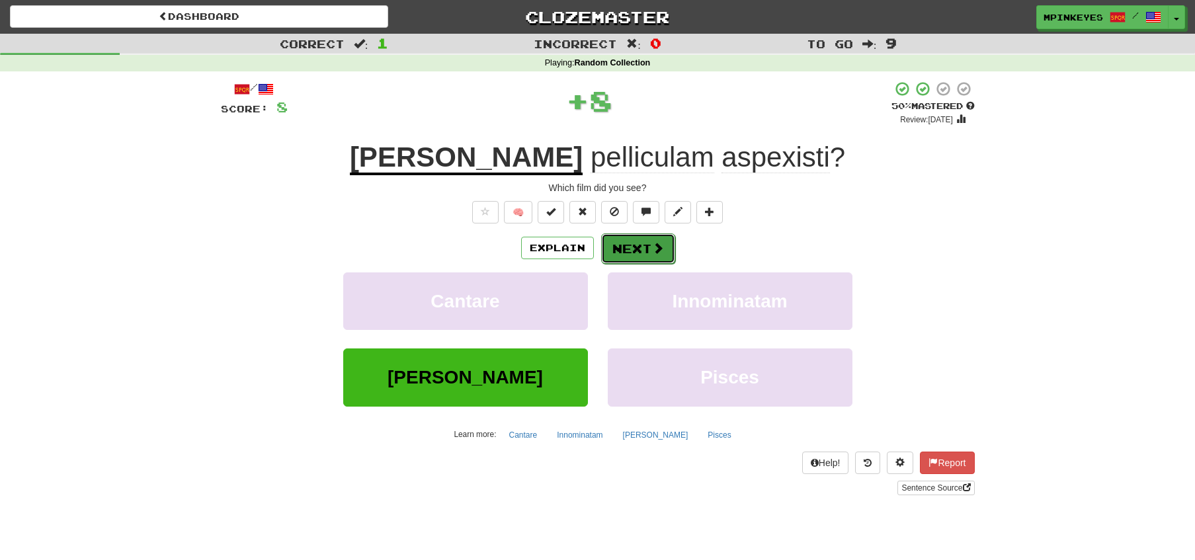
click at [635, 250] on button "Next" at bounding box center [638, 248] width 74 height 30
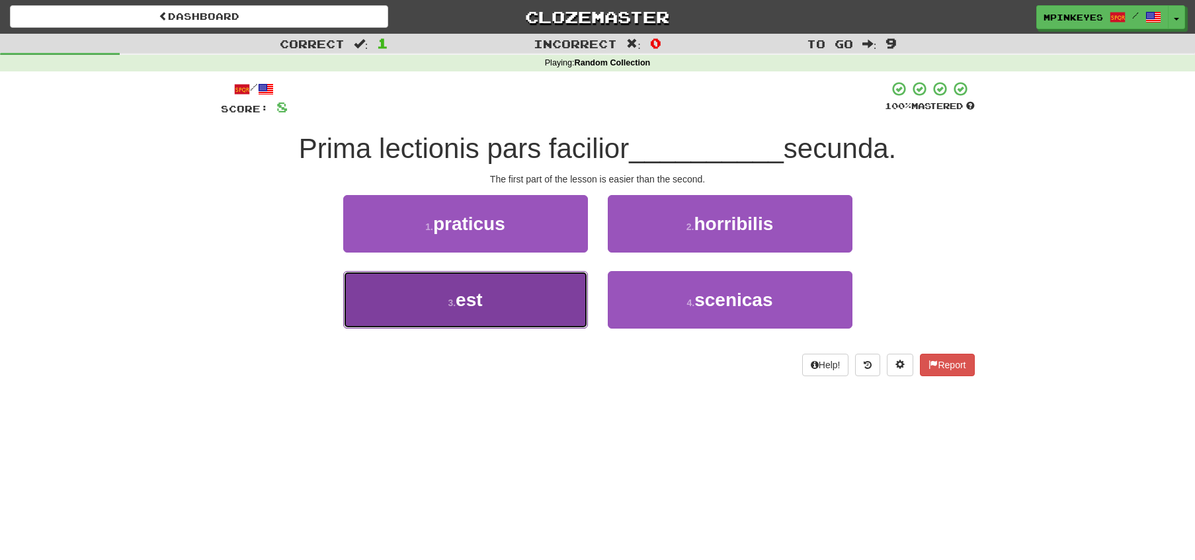
click at [580, 294] on button "3 . est" at bounding box center [465, 300] width 245 height 58
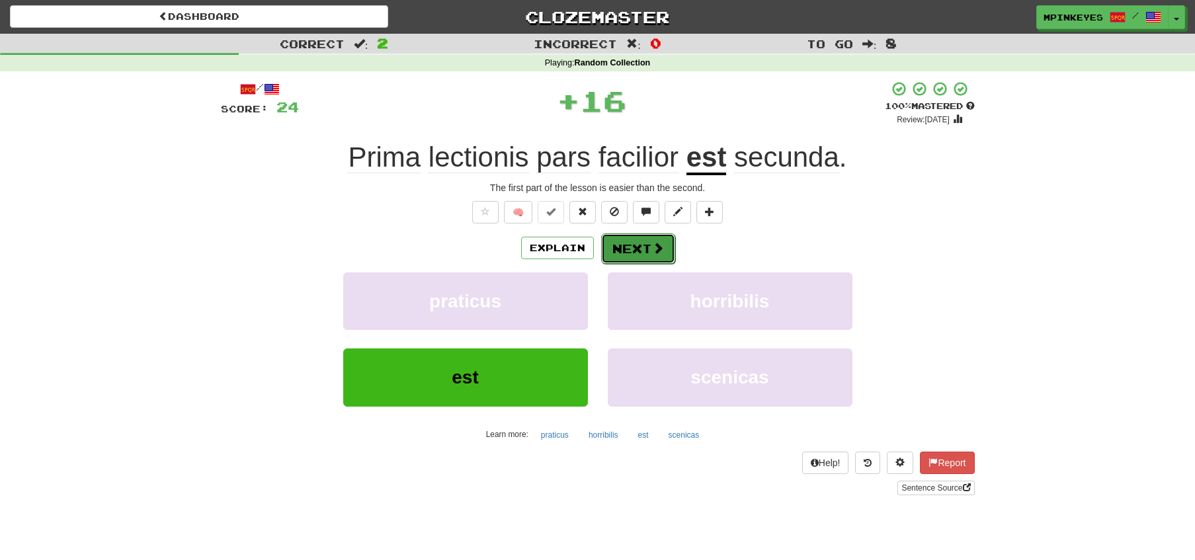
click at [645, 259] on button "Next" at bounding box center [638, 248] width 74 height 30
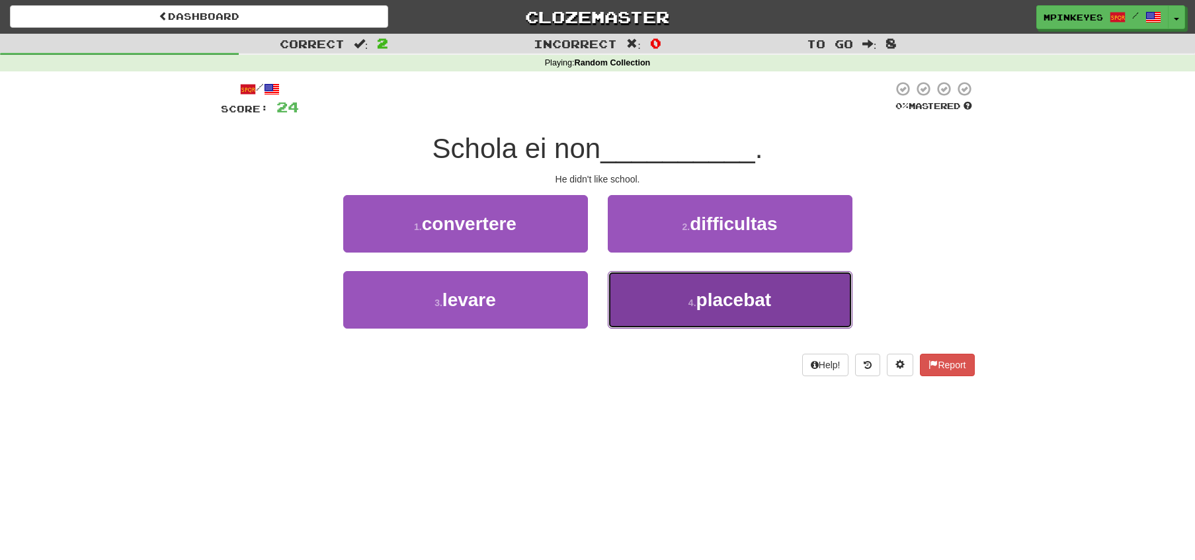
click at [660, 296] on button "4 . placebat" at bounding box center [730, 300] width 245 height 58
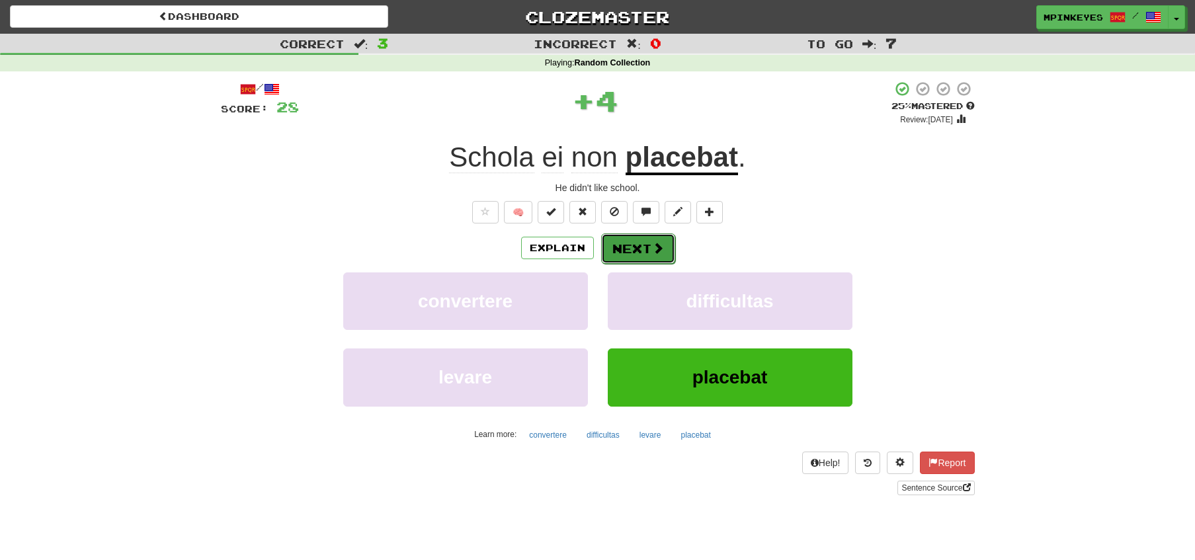
click at [635, 244] on button "Next" at bounding box center [638, 248] width 74 height 30
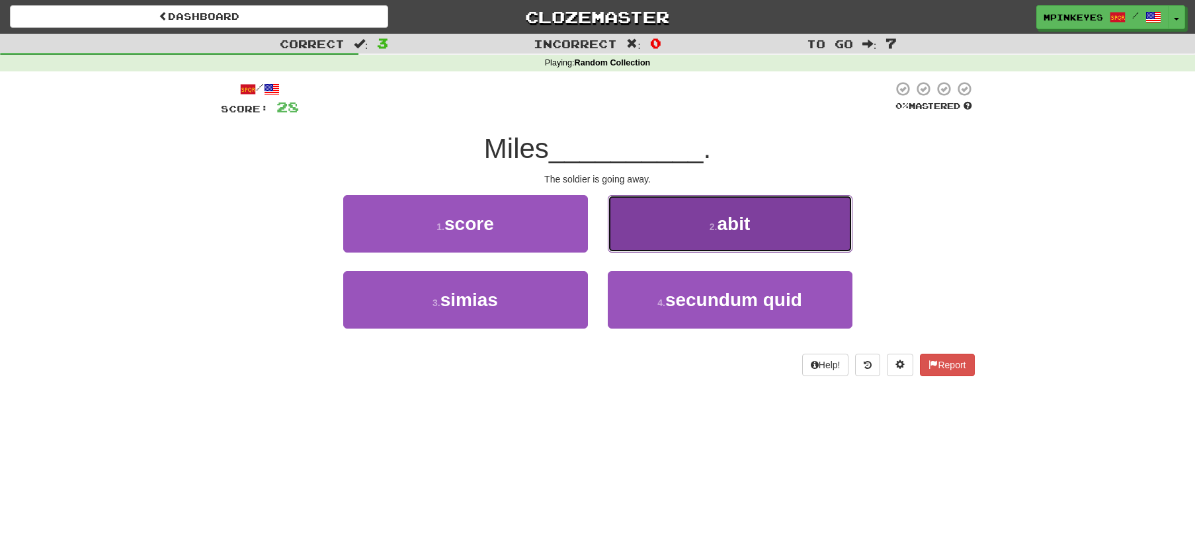
click at [653, 233] on button "2 . abit" at bounding box center [730, 224] width 245 height 58
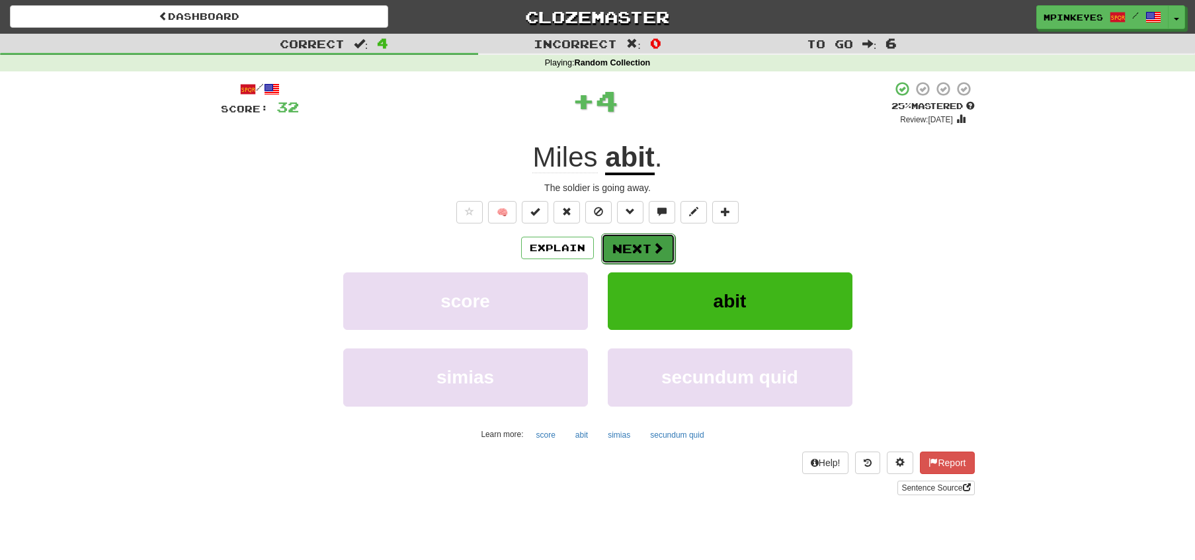
click at [634, 245] on button "Next" at bounding box center [638, 248] width 74 height 30
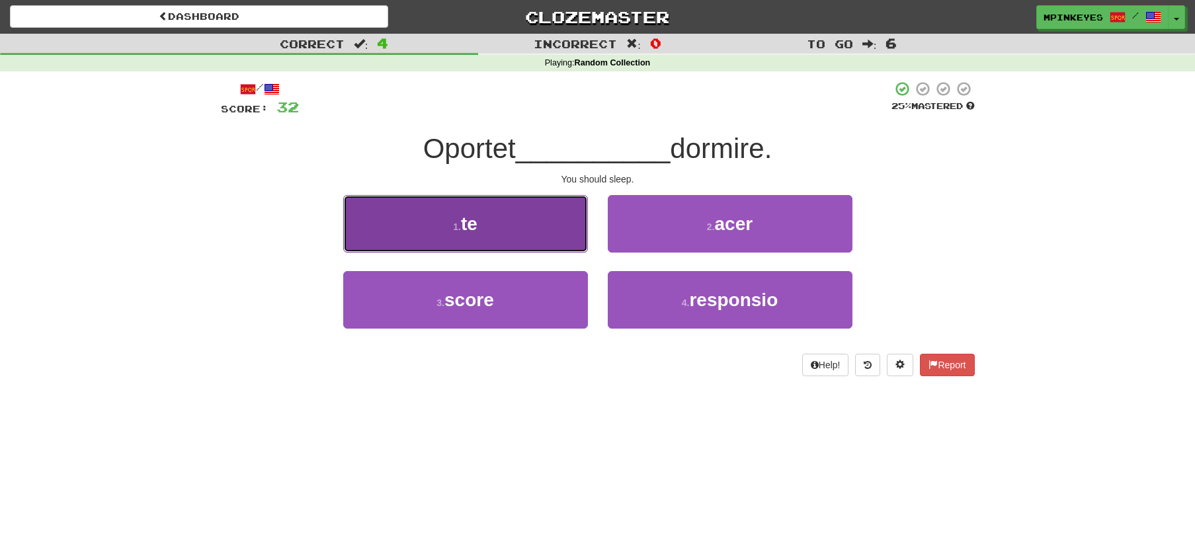
click at [554, 235] on button "1 . te" at bounding box center [465, 224] width 245 height 58
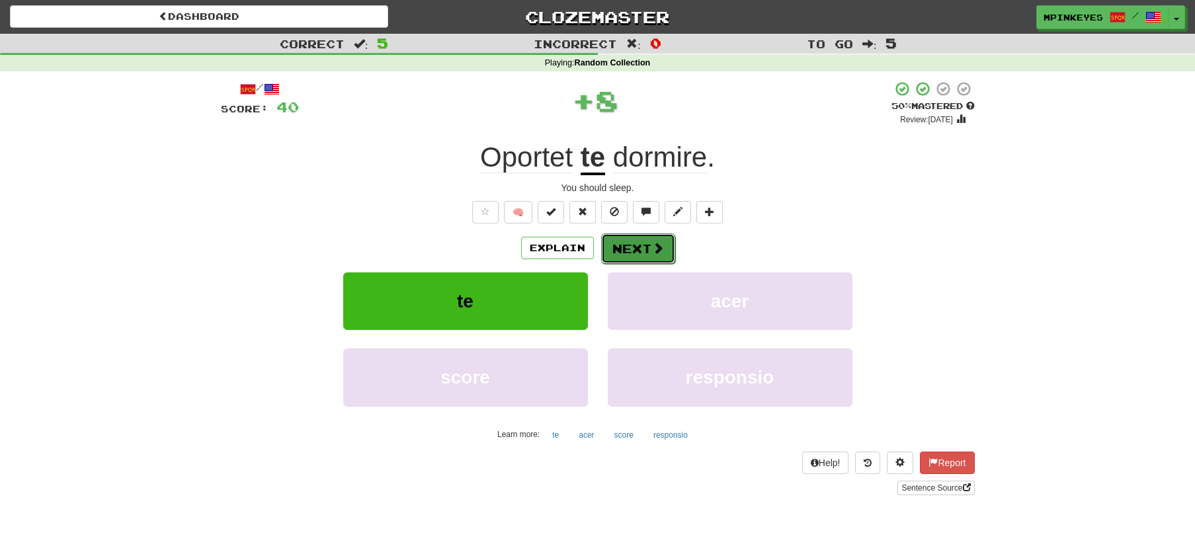
click at [632, 251] on button "Next" at bounding box center [638, 248] width 74 height 30
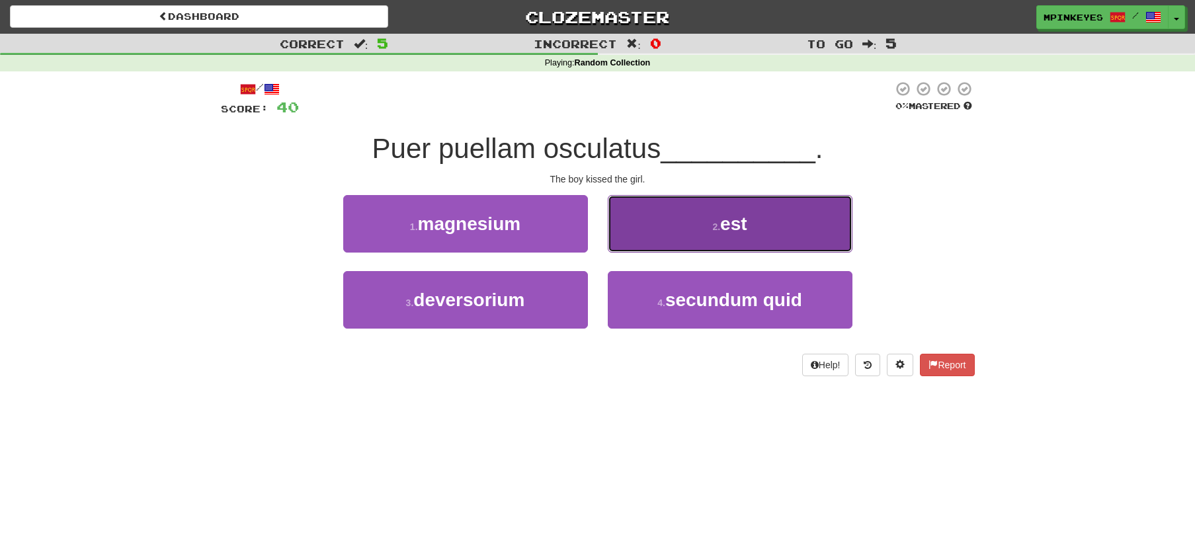
click at [645, 237] on button "2 . est" at bounding box center [730, 224] width 245 height 58
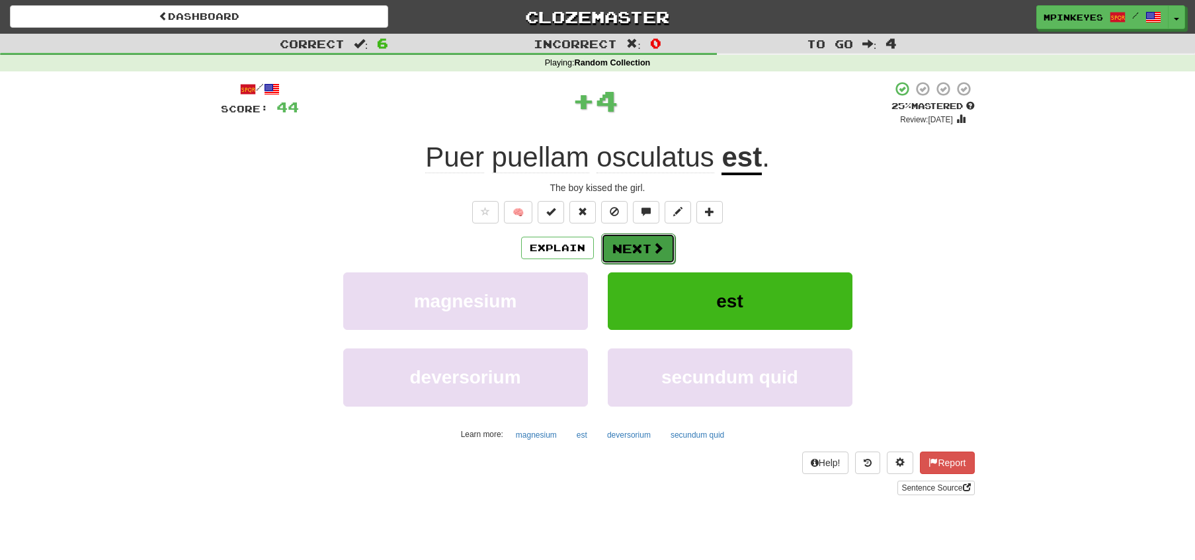
click at [612, 240] on button "Next" at bounding box center [638, 248] width 74 height 30
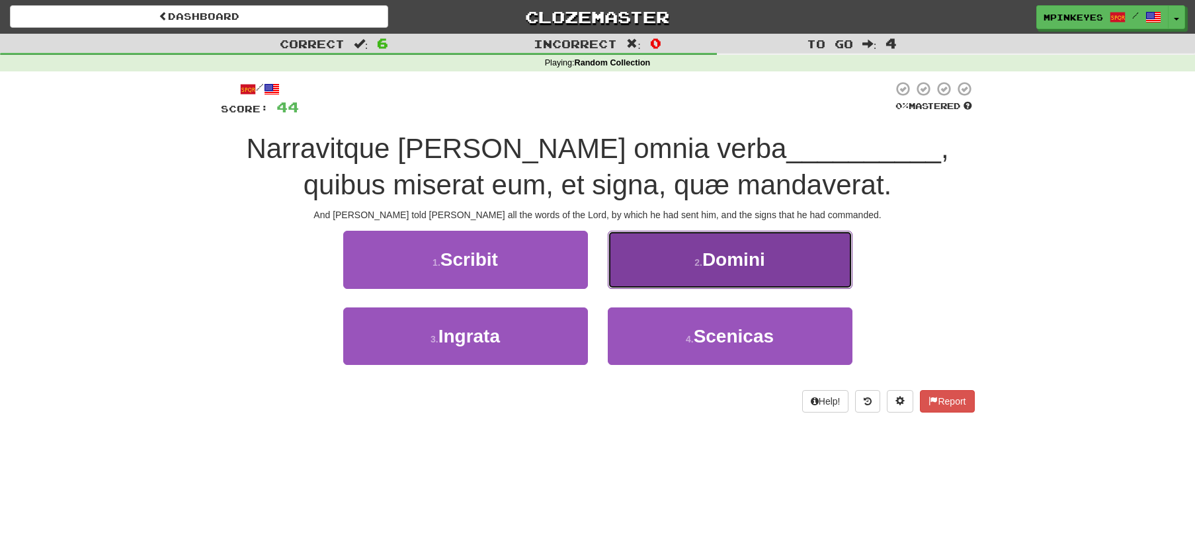
click at [618, 260] on button "2 . Domini" at bounding box center [730, 260] width 245 height 58
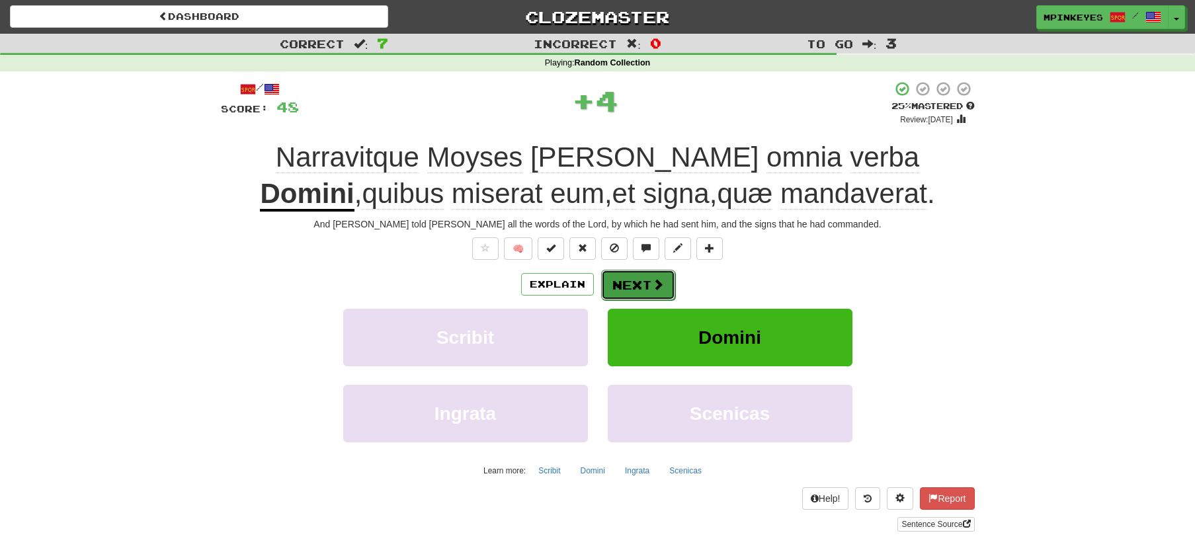
click at [622, 278] on button "Next" at bounding box center [638, 285] width 74 height 30
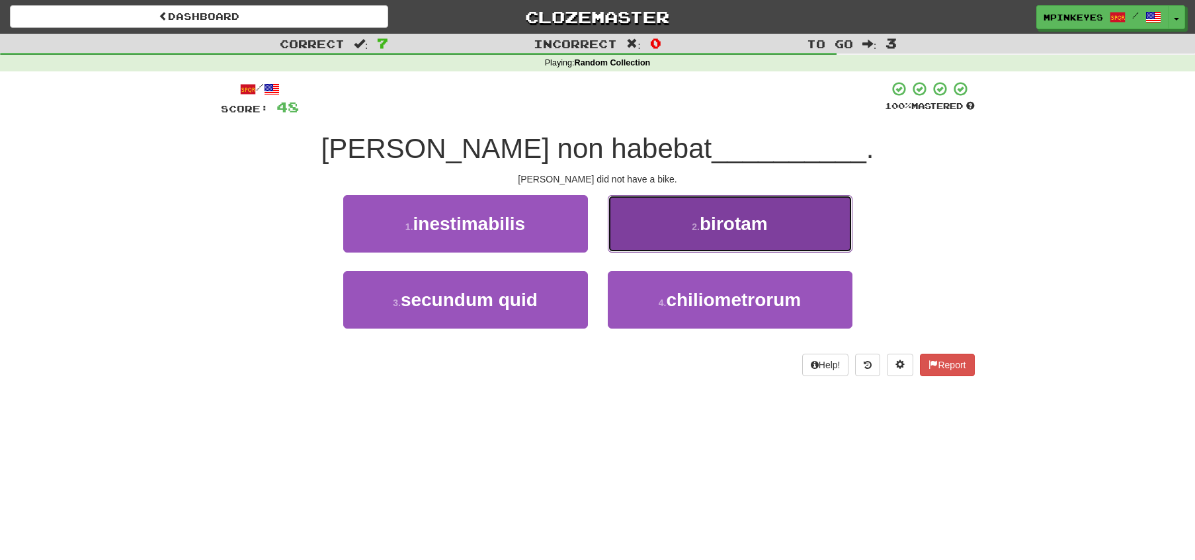
click at [649, 245] on button "2 . birotam" at bounding box center [730, 224] width 245 height 58
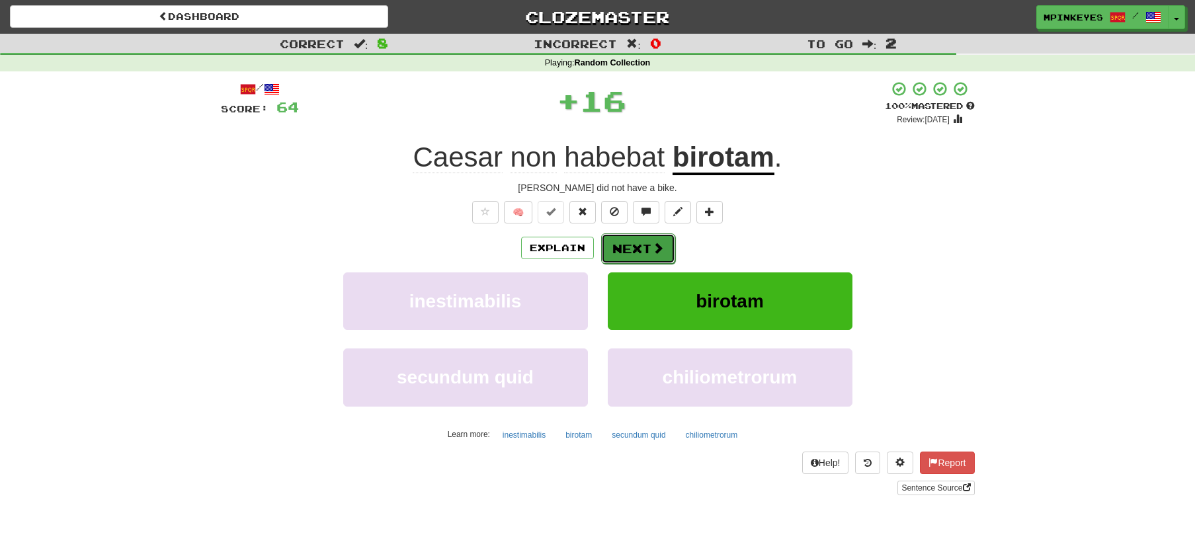
click at [639, 251] on button "Next" at bounding box center [638, 248] width 74 height 30
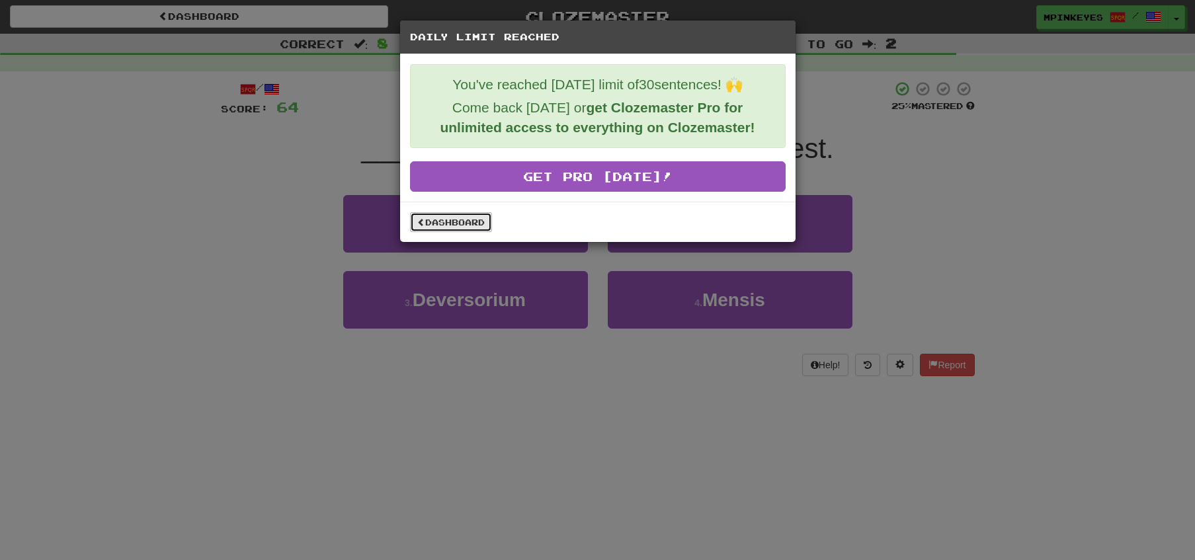
click at [466, 227] on link "Dashboard" at bounding box center [451, 222] width 82 height 20
